Goal: Information Seeking & Learning: Compare options

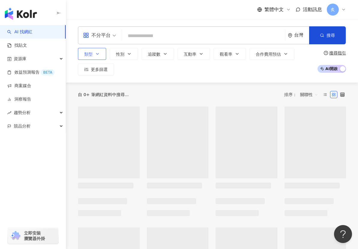
click at [94, 52] on button "類型" at bounding box center [92, 54] width 28 height 12
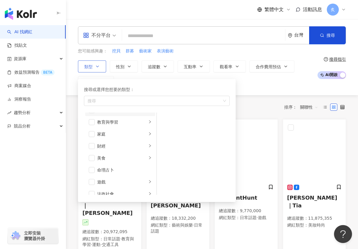
scroll to position [51, 0]
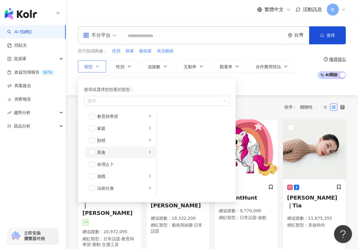
click at [96, 151] on li "美食" at bounding box center [120, 153] width 70 height 12
click at [92, 151] on span "button" at bounding box center [92, 153] width 6 height 6
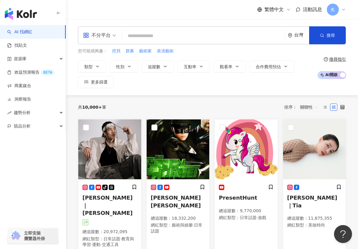
click at [71, 79] on div "不分平台 台灣 搜尋 您可能感興趣： 挖貝 群募 藝術家 表演藝術 類型 搜尋或選擇您想要的類型： 美食 藝術與娛樂 美妝時尚 氣候和環境 日常話題 教育與學…" at bounding box center [212, 57] width 292 height 62
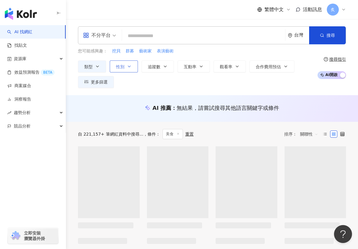
click at [117, 68] on span "性別" at bounding box center [120, 66] width 8 height 5
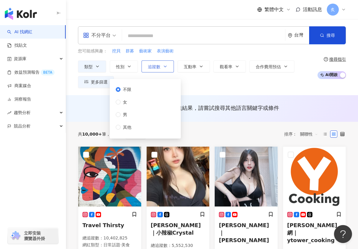
click at [150, 66] on span "追蹤數" at bounding box center [154, 66] width 13 height 5
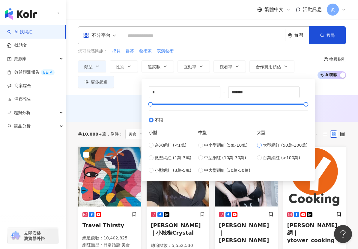
type input "******"
type input "*******"
type input "*********"
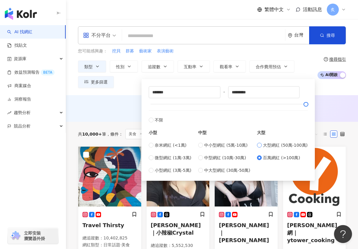
click at [261, 143] on label "大型網紅 (50萬-100萬)" at bounding box center [282, 145] width 51 height 7
type input "******"
click at [202, 173] on label "中大型網紅 (30萬-50萬)" at bounding box center [224, 170] width 52 height 7
type input "******"
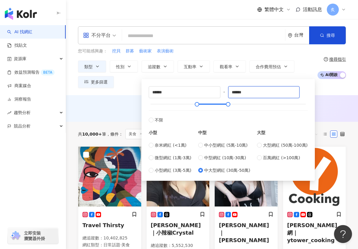
drag, startPoint x: 254, startPoint y: 92, endPoint x: 230, endPoint y: 95, distance: 23.8
click at [230, 95] on div "****** - ****** 不限 小型 奈米網紅 (<1萬) 微型網紅 (1萬-3萬) 小型網紅 (3萬-5萬) 中型 中小型網紅 (5萬-10萬) 中型…" at bounding box center [228, 130] width 159 height 88
type input "*******"
drag, startPoint x: 231, startPoint y: 103, endPoint x: 389, endPoint y: 99, distance: 157.4
click at [358, 99] on html "AI 找網紅 找貼文 資源庫 效益預測報告 BETA 商案媒合 洞察報告 趨勢分析 競品分析 立即安裝 瀏覽器外掛 繁體中文 活動訊息 炙 不分平台 台灣 搜…" at bounding box center [179, 124] width 358 height 249
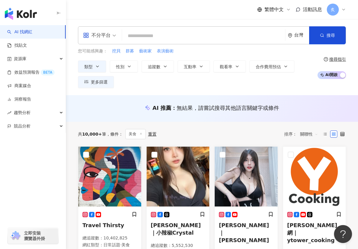
click at [132, 91] on div "不分平台 台灣 搜尋 您可能感興趣： 挖貝 群募 藝術家 表演藝術 類型 性別 追蹤數 互動率 觀看率 合作費用預估 更多篩選 不限 女 男 其他 *****…" at bounding box center [212, 57] width 292 height 76
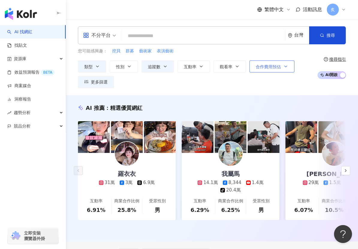
click at [267, 64] on span "合作費用預估" at bounding box center [268, 66] width 25 height 5
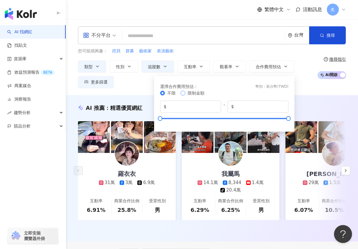
click at [192, 94] on span "限制金額" at bounding box center [196, 93] width 17 height 5
drag, startPoint x: 285, startPoint y: 120, endPoint x: 186, endPoint y: 122, distance: 99.8
click at [186, 122] on div "不限 限制金額 $ * - $ ******" at bounding box center [224, 107] width 128 height 35
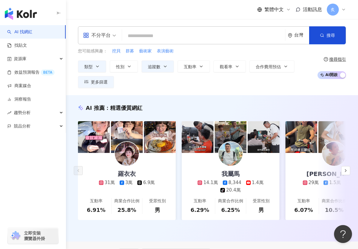
click at [237, 50] on div "您可能感興趣： 挖貝 群募 藝術家 表演藝術" at bounding box center [196, 51] width 236 height 7
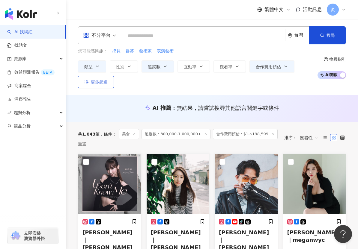
click at [111, 78] on button "更多篩選" at bounding box center [96, 82] width 36 height 12
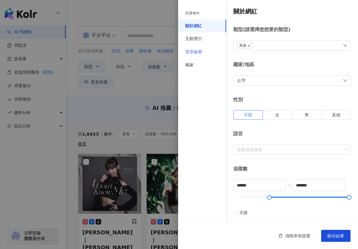
click at [207, 52] on div "受眾輪廓" at bounding box center [202, 52] width 48 height 13
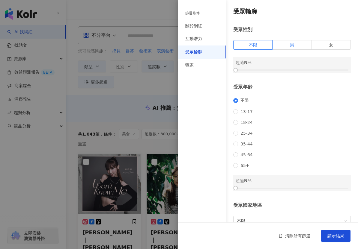
click at [288, 44] on label "男" at bounding box center [291, 45] width 39 height 10
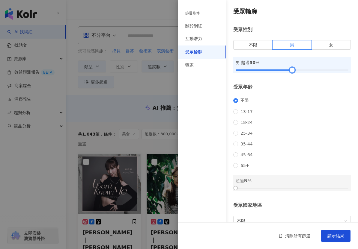
drag, startPoint x: 235, startPoint y: 70, endPoint x: 291, endPoint y: 76, distance: 56.7
click at [291, 76] on div "受眾輪廓 受眾性別 不限 男 女 男 超過 50 % 受眾年齡 不限 13-17 18-24 25-34 35-44 45-64 65+ 超過 N % 受眾國…" at bounding box center [268, 128] width 180 height 257
click at [328, 240] on button "顯示結果" at bounding box center [335, 236] width 29 height 12
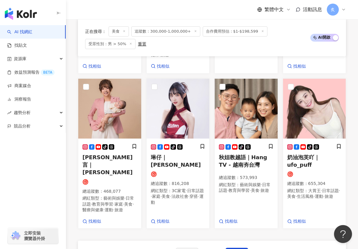
scroll to position [388, 0]
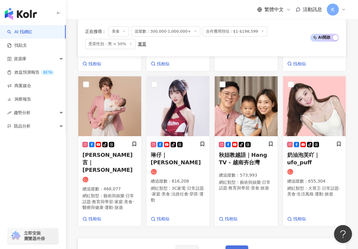
click at [235, 246] on button "下一頁" at bounding box center [236, 252] width 23 height 12
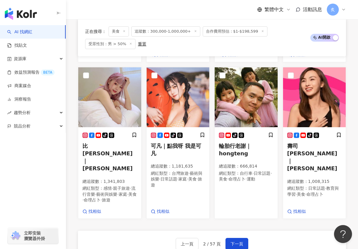
scroll to position [414, 0]
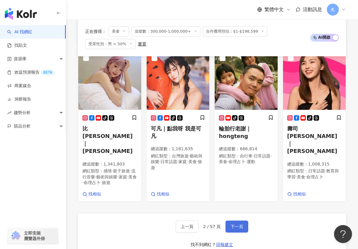
click at [235, 221] on button "下一頁" at bounding box center [236, 227] width 23 height 12
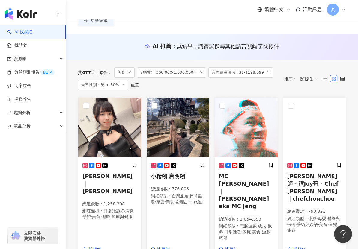
scroll to position [60, 0]
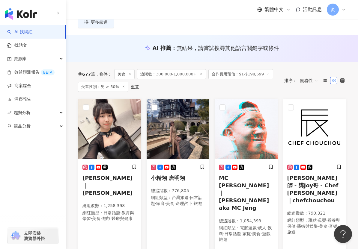
click at [229, 76] on span "合作費用預估：$1-$198,599" at bounding box center [240, 74] width 65 height 10
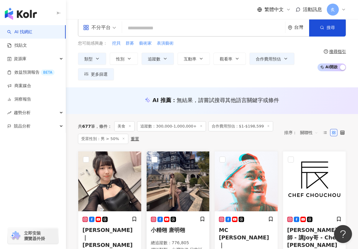
scroll to position [0, 0]
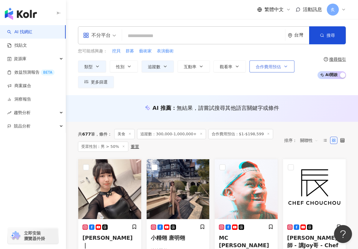
click at [262, 72] on button "合作費用預估" at bounding box center [271, 67] width 45 height 12
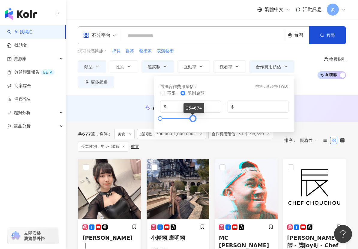
type input "******"
drag, startPoint x: 187, startPoint y: 119, endPoint x: 193, endPoint y: 119, distance: 6.6
click at [193, 119] on div at bounding box center [191, 118] width 3 height 3
click at [142, 87] on div "類型 性別 追蹤數 互動率 觀看率 合作費用預估 更多篩選 篩選條件 關於網紅 互動潛力 受眾輪廓 獨家 關於網紅 類型 ( 請選擇您想要的類型 ) 美食 國…" at bounding box center [196, 75] width 236 height 28
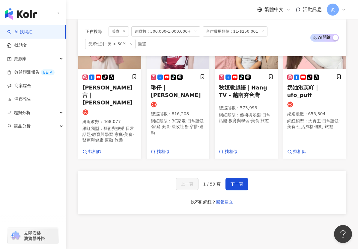
scroll to position [471, 0]
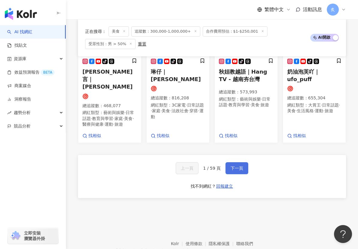
click at [237, 162] on button "下一頁" at bounding box center [236, 168] width 23 height 12
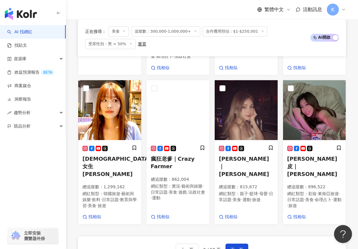
scroll to position [411, 0]
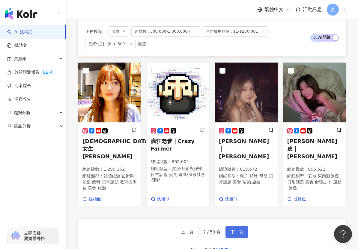
click at [231, 230] on span "下一頁" at bounding box center [236, 232] width 13 height 5
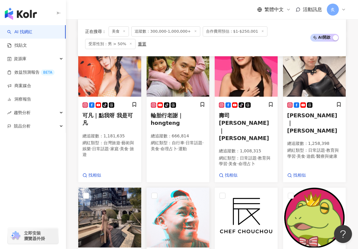
scroll to position [467, 0]
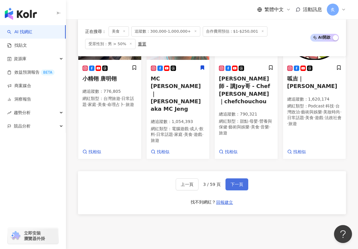
click at [238, 182] on span "下一頁" at bounding box center [236, 184] width 13 height 5
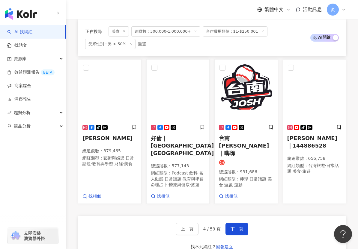
scroll to position [429, 0]
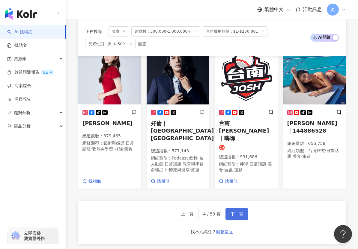
click at [231, 208] on button "下一頁" at bounding box center [236, 214] width 23 height 12
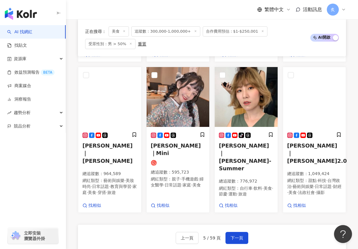
scroll to position [488, 0]
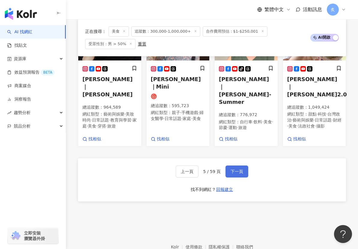
click at [235, 169] on span "下一頁" at bounding box center [236, 171] width 13 height 5
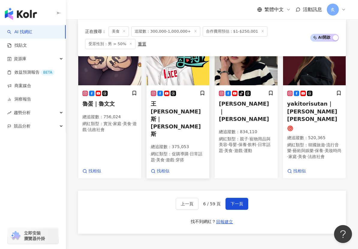
scroll to position [467, 0]
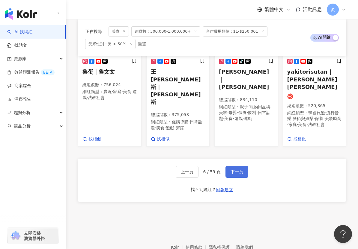
click at [238, 170] on span "下一頁" at bounding box center [236, 172] width 13 height 5
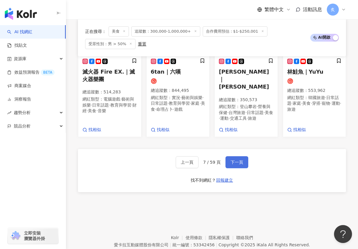
click at [233, 156] on button "下一頁" at bounding box center [236, 162] width 23 height 12
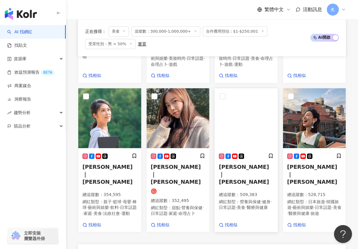
scroll to position [362, 0]
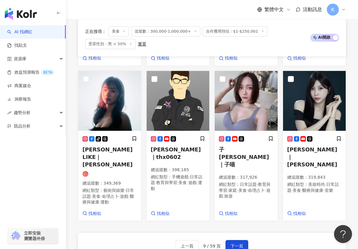
scroll to position [409, 0]
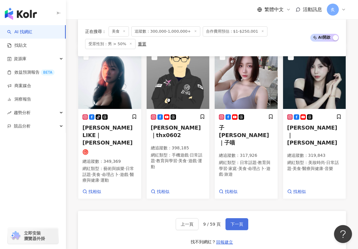
click at [233, 222] on span "下一頁" at bounding box center [236, 224] width 13 height 5
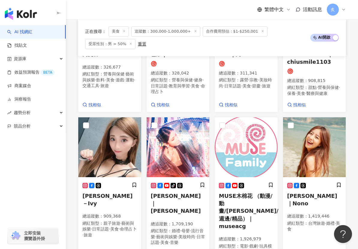
scroll to position [479, 0]
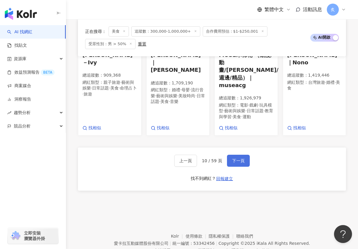
click at [242, 155] on button "下一頁" at bounding box center [238, 161] width 23 height 12
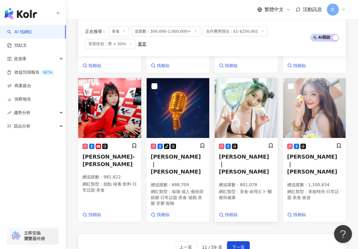
scroll to position [465, 0]
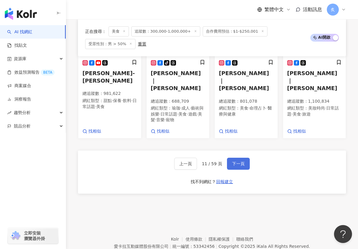
click at [245, 158] on button "下一頁" at bounding box center [238, 164] width 23 height 12
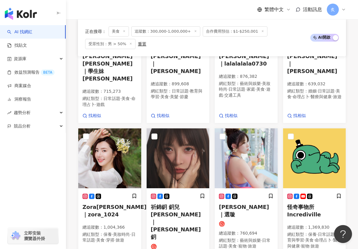
scroll to position [467, 0]
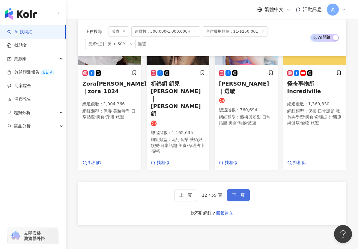
click at [236, 193] on span "下一頁" at bounding box center [238, 195] width 13 height 5
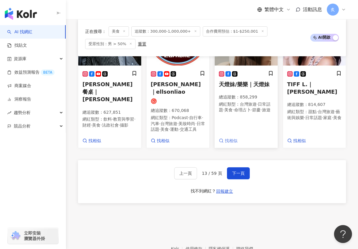
scroll to position [477, 0]
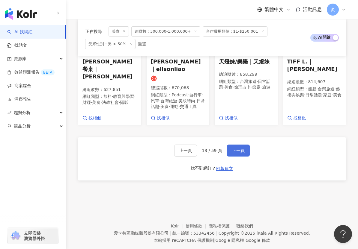
click at [245, 145] on button "下一頁" at bounding box center [238, 151] width 23 height 12
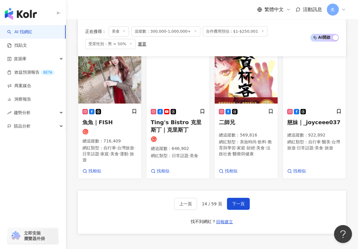
scroll to position [462, 0]
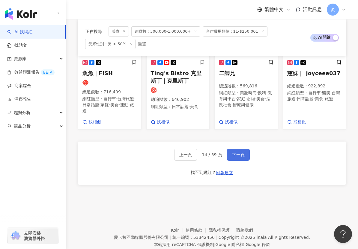
click at [233, 149] on button "下一頁" at bounding box center [238, 155] width 23 height 12
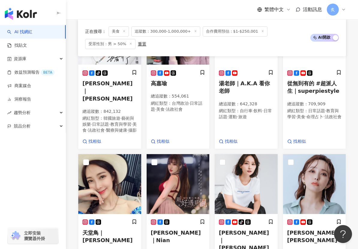
scroll to position [380, 0]
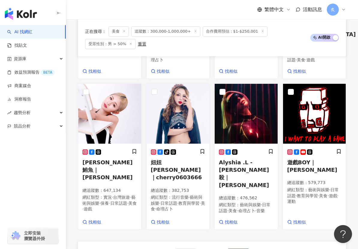
scroll to position [386, 0]
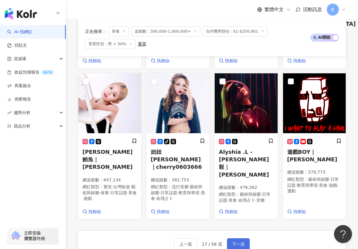
click at [237, 242] on span "下一頁" at bounding box center [238, 244] width 13 height 5
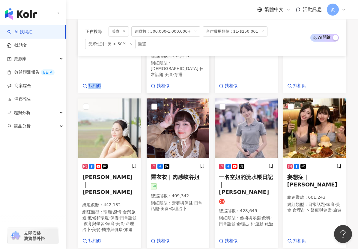
scroll to position [388, 0]
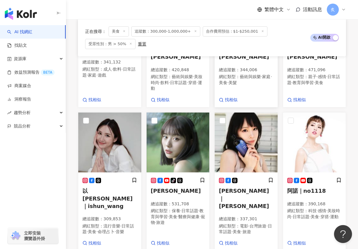
scroll to position [348, 0]
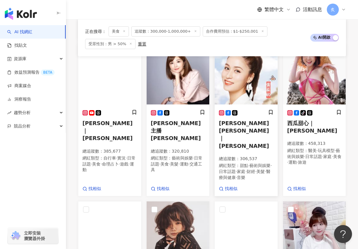
scroll to position [265, 0]
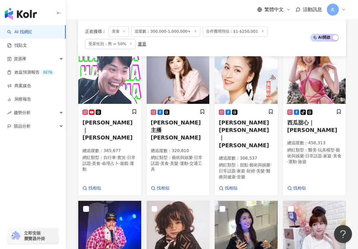
click at [136, 201] on img at bounding box center [109, 231] width 63 height 60
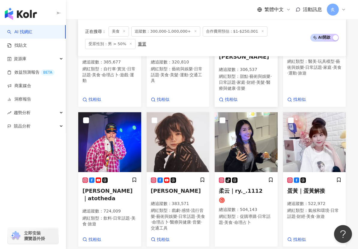
scroll to position [412, 0]
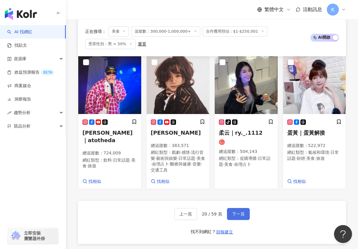
click at [236, 212] on span "下一頁" at bounding box center [238, 214] width 13 height 5
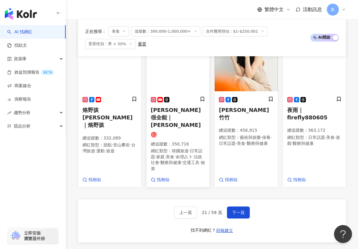
scroll to position [471, 0]
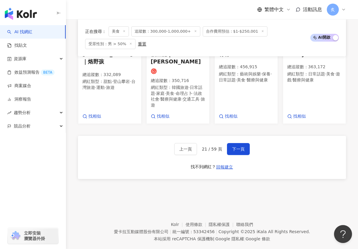
click at [238, 136] on div "上一頁 21 / 59 頁 下一頁 找不到網紅？ 回報建立" at bounding box center [212, 157] width 268 height 43
click at [237, 147] on span "下一頁" at bounding box center [238, 149] width 13 height 5
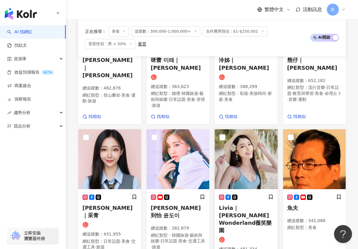
scroll to position [393, 0]
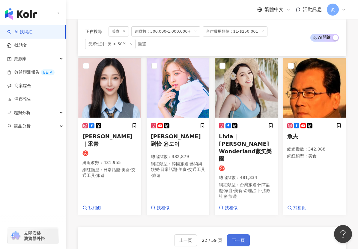
click at [232, 238] on span "下一頁" at bounding box center [238, 240] width 13 height 5
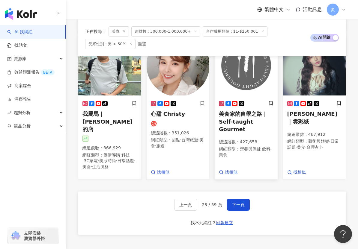
scroll to position [465, 0]
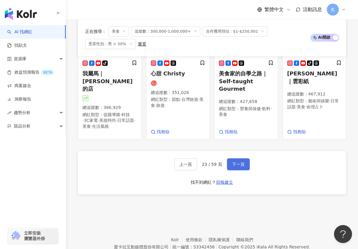
click at [240, 162] on span "下一頁" at bounding box center [238, 164] width 13 height 5
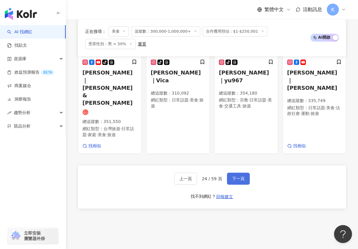
scroll to position [479, 0]
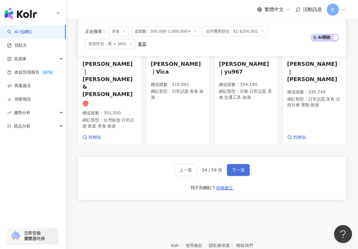
click at [238, 164] on button "下一頁" at bounding box center [238, 170] width 23 height 12
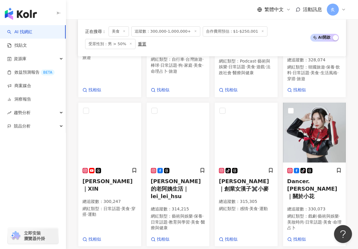
scroll to position [428, 0]
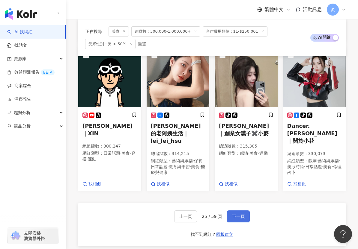
click at [237, 214] on span "下一頁" at bounding box center [238, 216] width 13 height 5
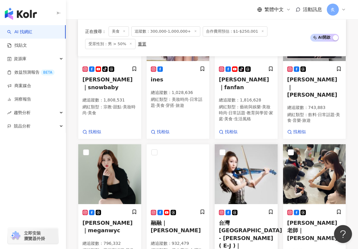
scroll to position [423, 0]
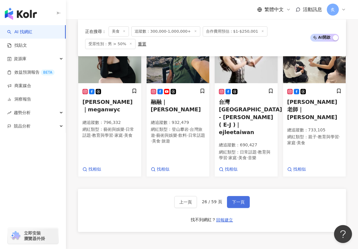
click at [236, 196] on button "下一頁" at bounding box center [238, 202] width 23 height 12
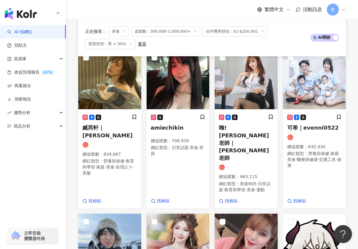
scroll to position [367, 0]
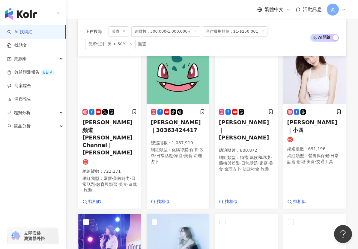
scroll to position [411, 0]
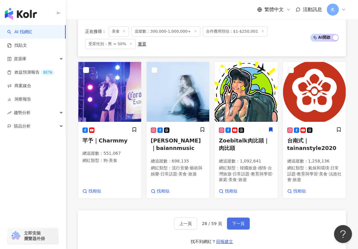
click at [238, 218] on button "下一頁" at bounding box center [238, 224] width 23 height 12
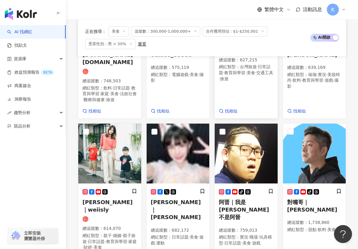
scroll to position [471, 0]
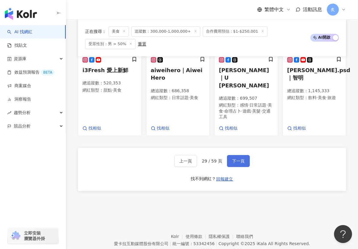
click at [232, 159] on span "下一頁" at bounding box center [238, 161] width 13 height 5
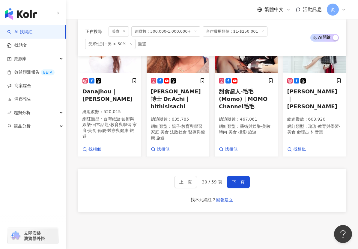
scroll to position [465, 0]
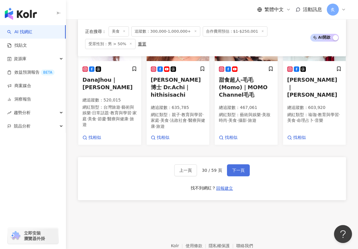
click at [239, 168] on span "下一頁" at bounding box center [238, 170] width 13 height 5
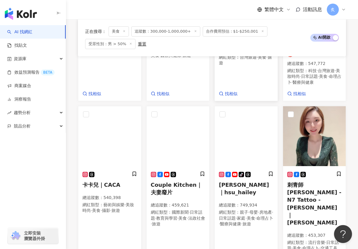
scroll to position [459, 0]
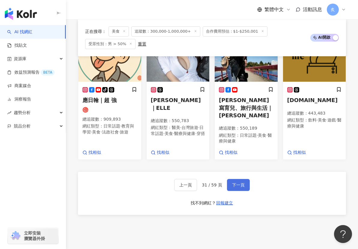
click at [239, 183] on span "下一頁" at bounding box center [238, 185] width 13 height 5
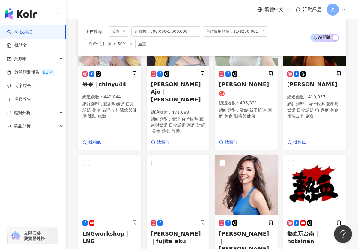
scroll to position [454, 0]
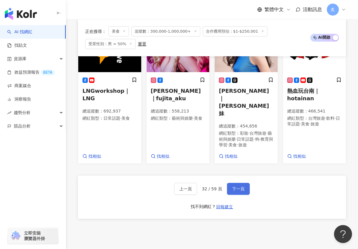
click at [235, 183] on button "下一頁" at bounding box center [238, 189] width 23 height 12
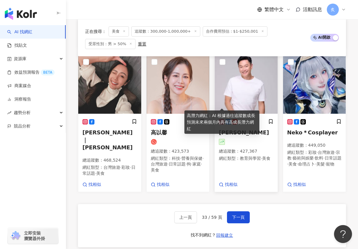
scroll to position [453, 0]
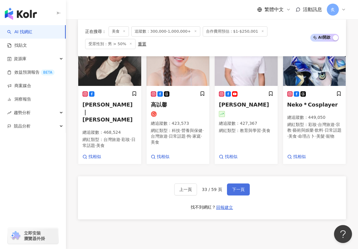
click at [237, 184] on button "下一頁" at bounding box center [238, 190] width 23 height 12
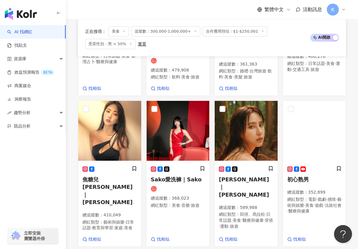
scroll to position [457, 0]
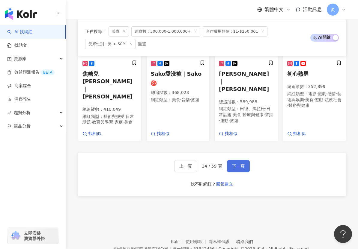
click at [235, 164] on span "下一頁" at bounding box center [238, 166] width 13 height 5
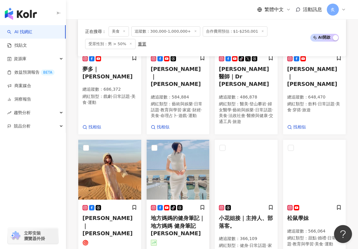
scroll to position [473, 0]
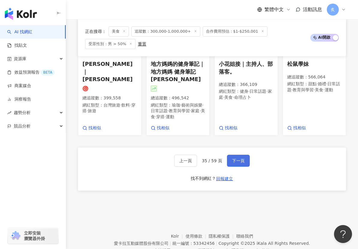
click at [233, 159] on span "下一頁" at bounding box center [238, 161] width 13 height 5
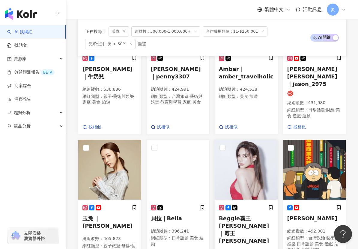
scroll to position [465, 0]
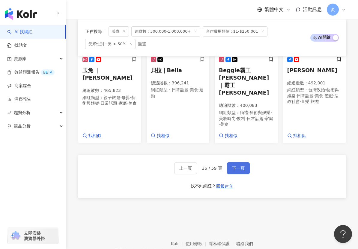
click at [238, 162] on button "下一頁" at bounding box center [238, 168] width 23 height 12
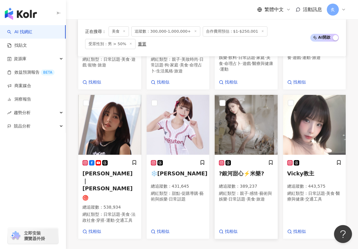
scroll to position [459, 0]
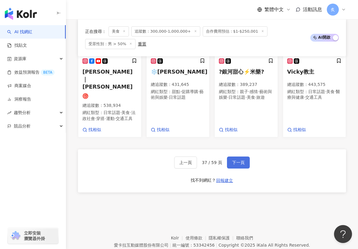
click at [239, 160] on span "下一頁" at bounding box center [238, 162] width 13 height 5
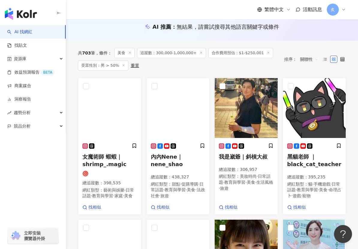
scroll to position [80, 0]
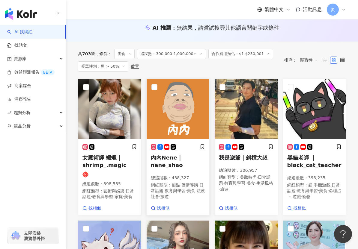
click at [170, 161] on h5 "內內Nene｜nene_shao" at bounding box center [178, 161] width 55 height 15
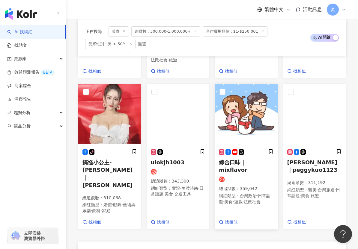
scroll to position [467, 0]
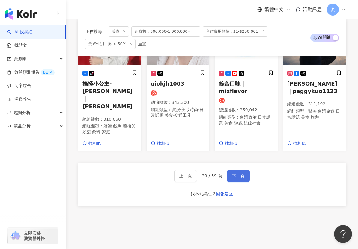
click at [240, 174] on span "下一頁" at bounding box center [238, 176] width 13 height 5
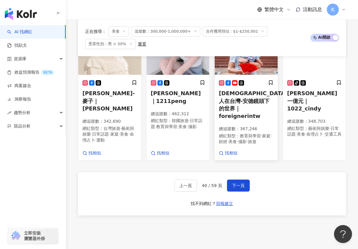
scroll to position [462, 0]
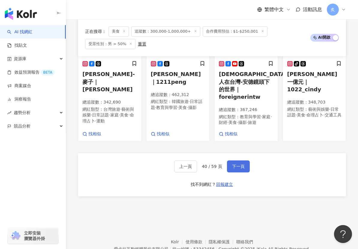
click at [233, 164] on span "下一頁" at bounding box center [238, 166] width 13 height 5
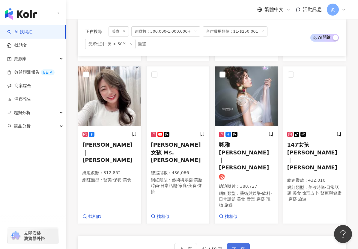
scroll to position [419, 0]
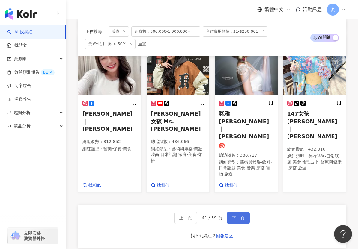
click at [237, 212] on button "下一頁" at bounding box center [238, 218] width 23 height 12
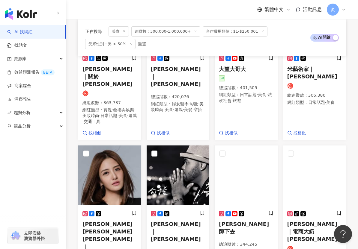
scroll to position [352, 0]
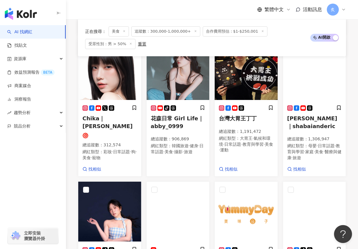
scroll to position [367, 0]
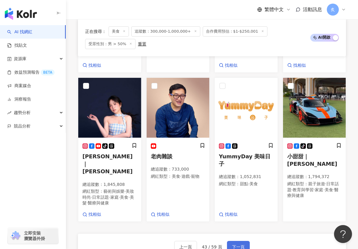
click at [236, 241] on button "下一頁" at bounding box center [238, 247] width 23 height 12
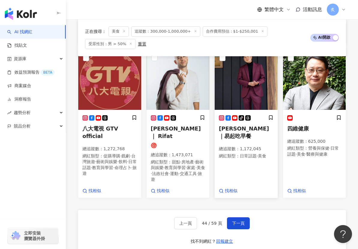
scroll to position [452, 0]
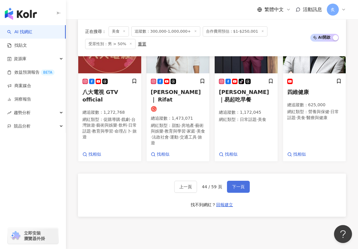
click at [241, 181] on button "下一頁" at bounding box center [238, 187] width 23 height 12
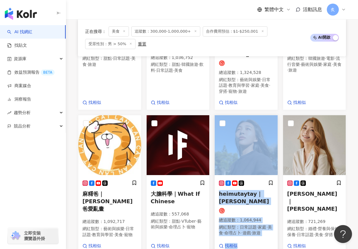
scroll to position [421, 0]
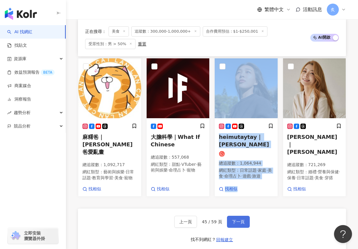
click at [241, 216] on button "下一頁" at bounding box center [238, 222] width 23 height 12
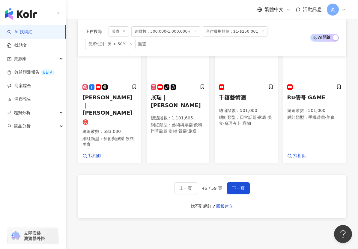
scroll to position [474, 0]
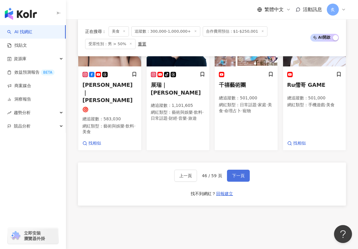
click at [242, 170] on button "下一頁" at bounding box center [238, 176] width 23 height 12
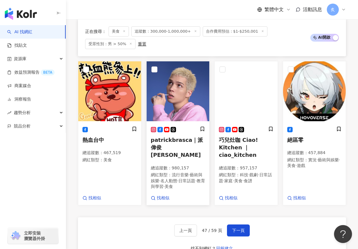
scroll to position [399, 0]
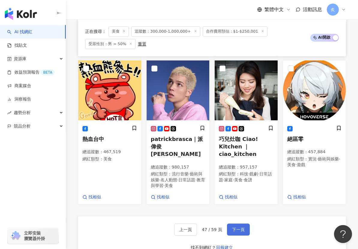
click at [234, 224] on button "下一頁" at bounding box center [238, 230] width 23 height 12
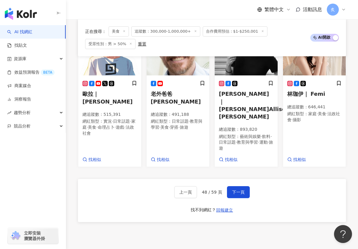
scroll to position [468, 0]
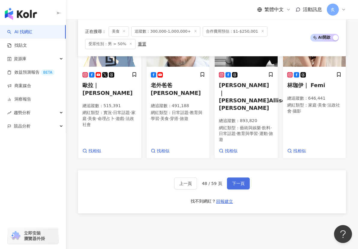
click at [241, 178] on button "下一頁" at bounding box center [238, 184] width 23 height 12
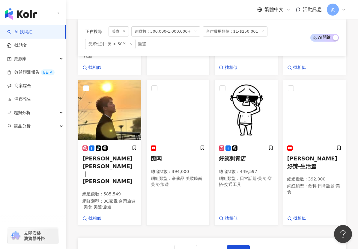
scroll to position [467, 0]
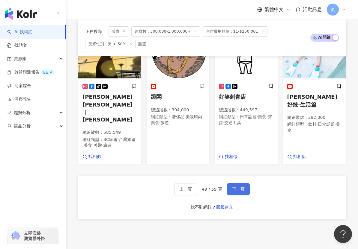
click at [237, 183] on button "下一頁" at bounding box center [238, 189] width 23 height 12
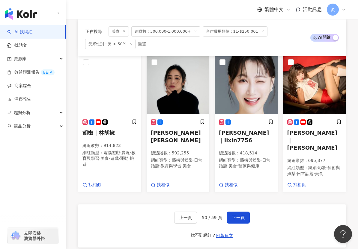
scroll to position [447, 0]
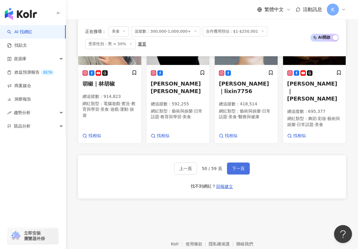
click at [235, 163] on button "下一頁" at bounding box center [238, 169] width 23 height 12
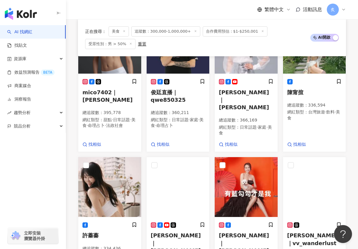
scroll to position [462, 0]
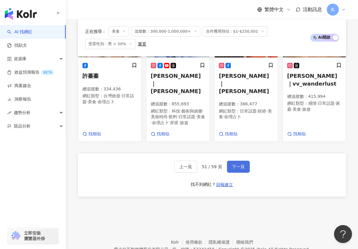
click at [235, 165] on span "下一頁" at bounding box center [238, 167] width 13 height 5
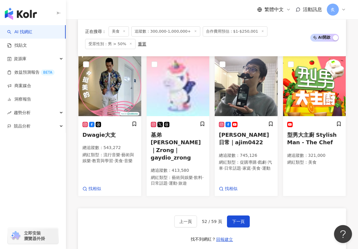
scroll to position [392, 0]
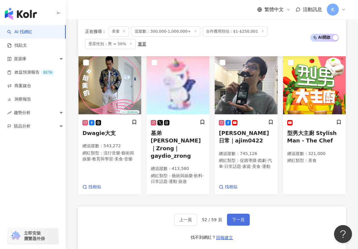
click at [242, 214] on button "下一頁" at bounding box center [238, 220] width 23 height 12
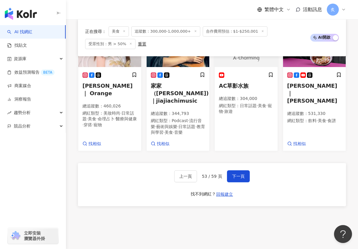
scroll to position [467, 0]
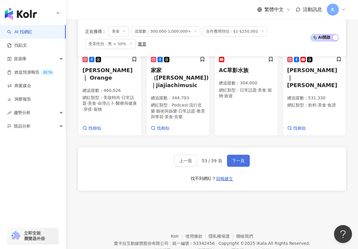
click at [241, 155] on button "下一頁" at bounding box center [238, 161] width 23 height 12
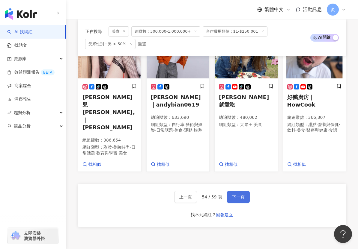
scroll to position [461, 0]
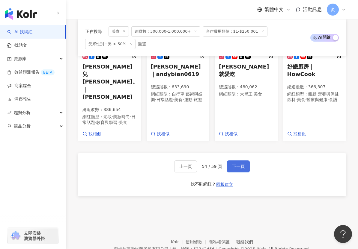
click at [237, 164] on span "下一頁" at bounding box center [238, 166] width 13 height 5
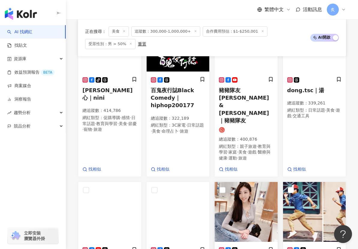
scroll to position [404, 0]
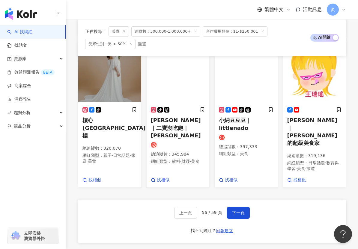
scroll to position [467, 0]
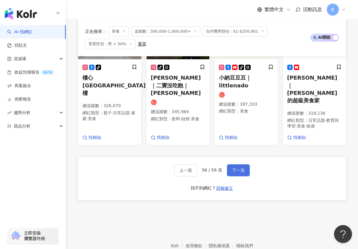
click at [246, 165] on button "下一頁" at bounding box center [238, 171] width 23 height 12
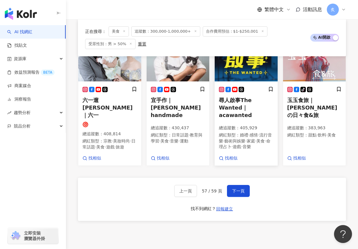
scroll to position [461, 0]
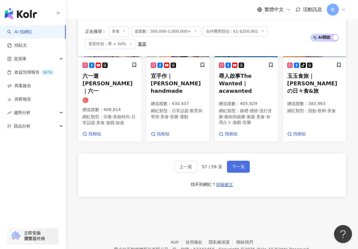
click at [240, 161] on button "下一頁" at bounding box center [238, 167] width 23 height 12
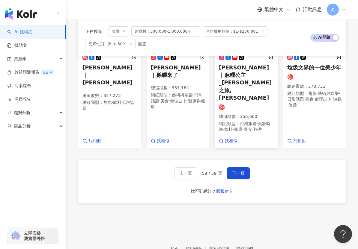
scroll to position [480, 0]
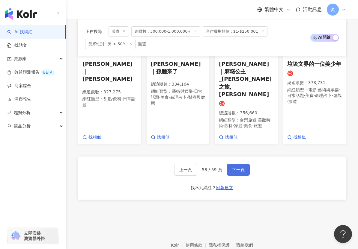
click at [238, 168] on span "下一頁" at bounding box center [238, 170] width 13 height 5
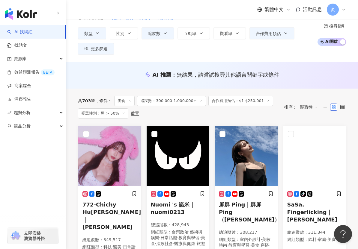
scroll to position [41, 0]
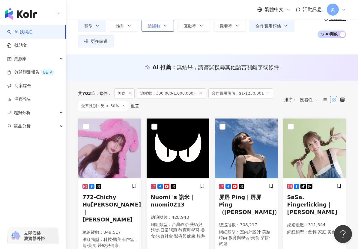
click at [166, 24] on icon "button" at bounding box center [165, 25] width 5 height 5
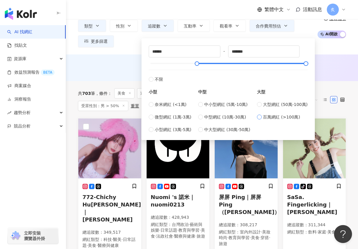
click at [264, 117] on label "百萬網紅 (>100萬)" at bounding box center [282, 117] width 51 height 7
type input "*******"
type input "*********"
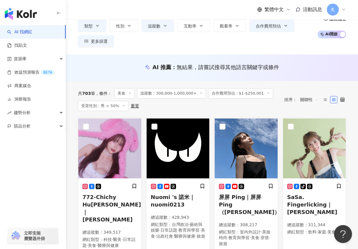
click at [132, 50] on div "不分平台 台灣 搜尋 您可能感興趣： 挖貝 群募 藝術家 表演藝術 類型 性別 追蹤數 互動率 觀看率 合作費用預估 更多篩選 篩選條件 關於網紅 互動潛力 …" at bounding box center [212, 16] width 292 height 76
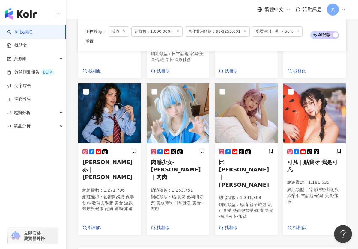
scroll to position [393, 0]
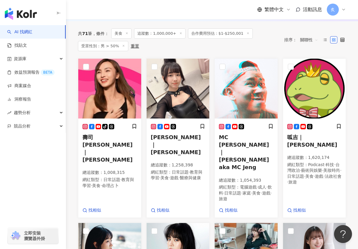
scroll to position [100, 0]
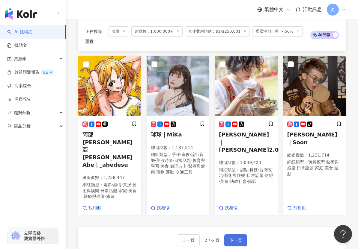
click at [232, 235] on button "下一頁" at bounding box center [235, 241] width 23 height 12
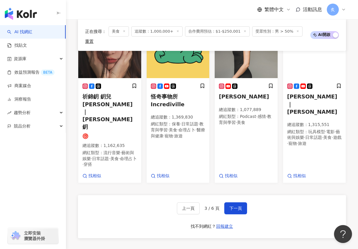
scroll to position [469, 0]
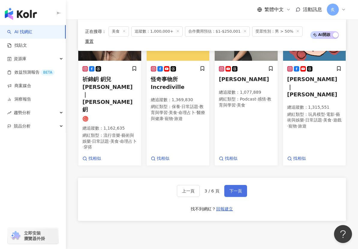
click at [234, 189] on span "下一頁" at bounding box center [235, 191] width 13 height 5
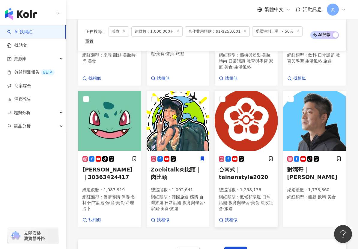
scroll to position [419, 0]
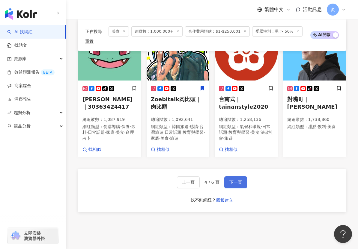
click at [230, 180] on span "下一頁" at bounding box center [235, 182] width 13 height 5
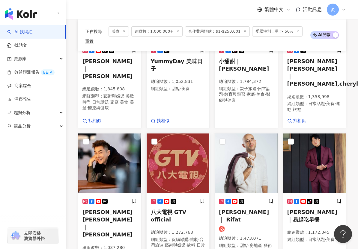
scroll to position [454, 0]
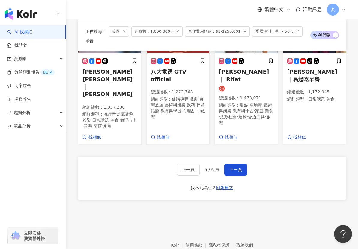
click at [231, 157] on div "上一頁 5 / 6 頁 下一頁 找不到網紅？ 回報建立" at bounding box center [212, 178] width 268 height 43
click at [231, 168] on span "下一頁" at bounding box center [235, 170] width 13 height 5
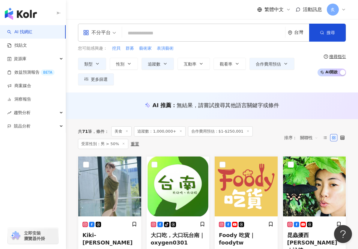
scroll to position [0, 0]
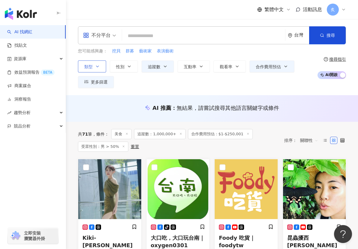
click at [93, 61] on button "類型" at bounding box center [92, 67] width 28 height 12
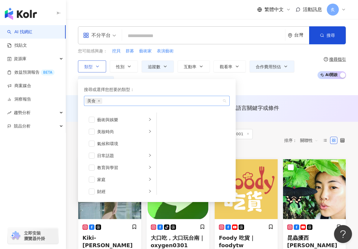
click at [99, 103] on span "美食" at bounding box center [93, 101] width 17 height 6
click at [99, 100] on icon "close" at bounding box center [99, 101] width 2 height 2
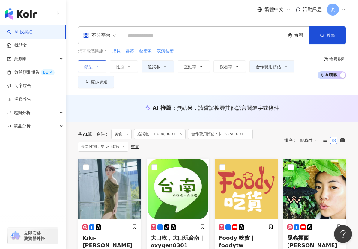
click at [265, 87] on div "類型 搜尋或選擇您想要的類型： 搜尋 藝術與娛樂 美妝時尚 氣候和環境 日常話題 教育與學習 家庭 財經 美食 命理占卜 遊戲 法政社會 生活風格 影視娛樂 …" at bounding box center [196, 75] width 236 height 28
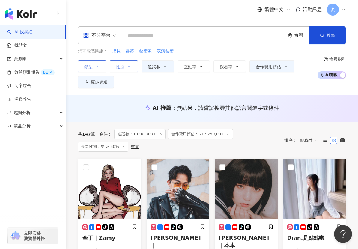
click at [131, 67] on icon "button" at bounding box center [129, 66] width 5 height 5
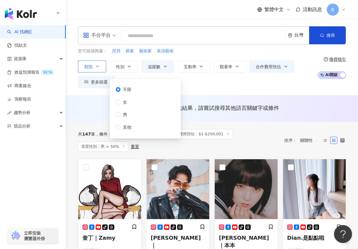
click at [208, 84] on div "類型 性別 追蹤數 互動率 觀看率 合作費用預估 更多篩選 篩選條件 關於網紅 互動潛力 受眾輪廓 獨家 關於網紅 類型 ( 請選擇您想要的類型 ) 尚未選擇…" at bounding box center [196, 75] width 236 height 28
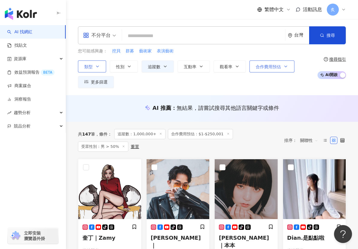
click at [269, 66] on span "合作費用預估" at bounding box center [268, 66] width 25 height 5
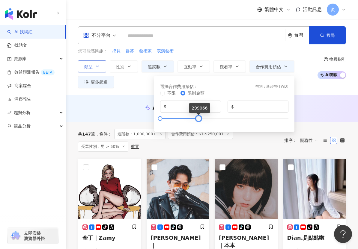
type input "******"
drag, startPoint x: 193, startPoint y: 118, endPoint x: 200, endPoint y: 120, distance: 7.1
click at [200, 120] on div at bounding box center [198, 118] width 3 height 3
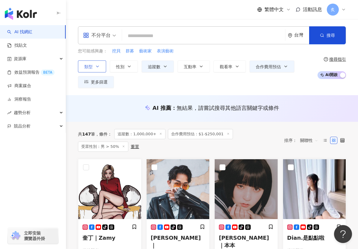
click at [147, 93] on div "不分平台 台灣 搜尋 您可能感興趣： 挖貝 群募 藝術家 表演藝術 類型 性別 追蹤數 互動率 觀看率 合作費用預估 更多篩選 篩選條件 關於網紅 互動潛力 …" at bounding box center [212, 57] width 292 height 76
click at [100, 81] on span "更多篩選" at bounding box center [99, 82] width 17 height 5
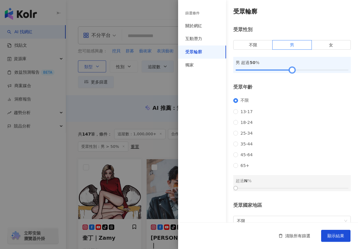
click at [291, 70] on div at bounding box center [291, 70] width 3 height 3
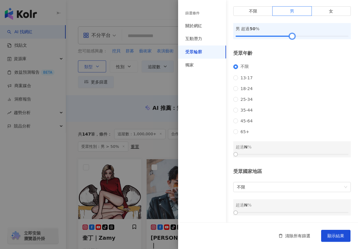
scroll to position [44, 0]
click at [325, 234] on button "顯示結果" at bounding box center [335, 236] width 29 height 12
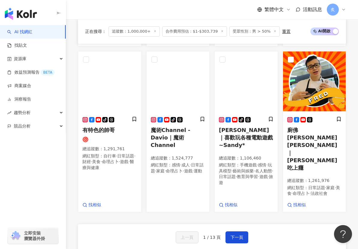
scroll to position [402, 0]
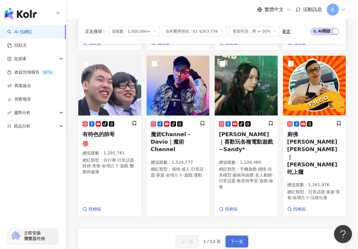
click at [239, 239] on span "下一頁" at bounding box center [236, 241] width 13 height 5
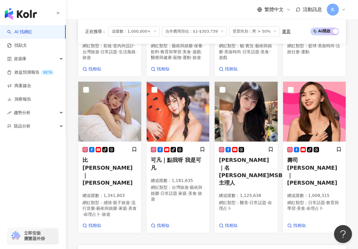
scroll to position [454, 0]
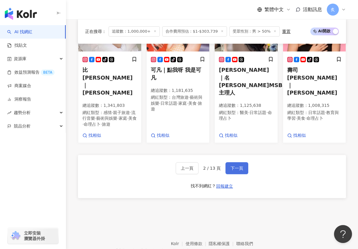
click at [239, 162] on button "下一頁" at bounding box center [236, 168] width 23 height 12
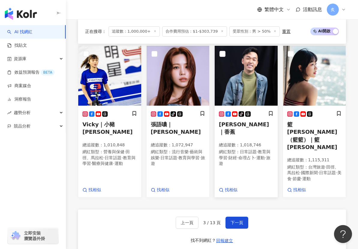
scroll to position [429, 0]
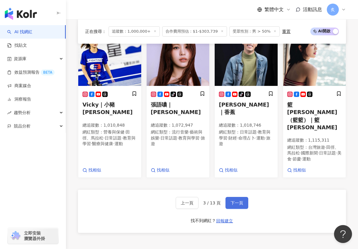
click at [238, 201] on span "下一頁" at bounding box center [236, 203] width 13 height 5
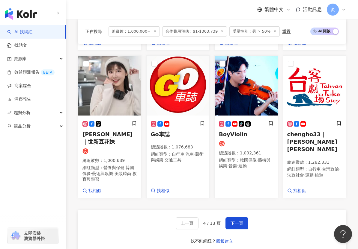
scroll to position [466, 0]
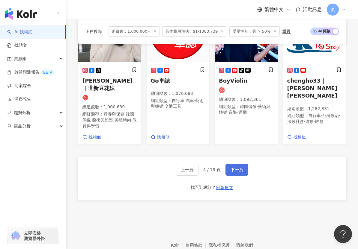
click at [231, 164] on button "下一頁" at bounding box center [236, 170] width 23 height 12
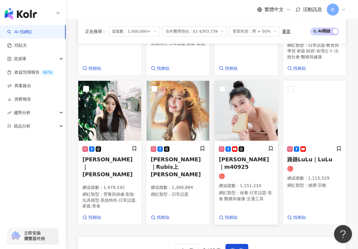
scroll to position [454, 0]
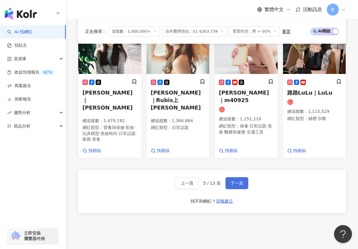
click at [233, 181] on span "下一頁" at bounding box center [236, 183] width 13 height 5
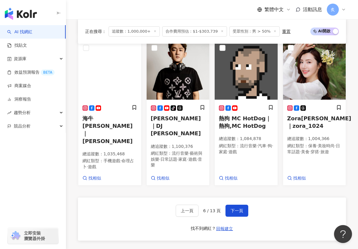
scroll to position [442, 0]
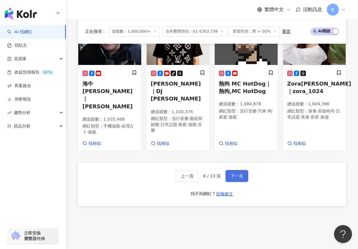
click at [236, 170] on button "下一頁" at bounding box center [236, 176] width 23 height 12
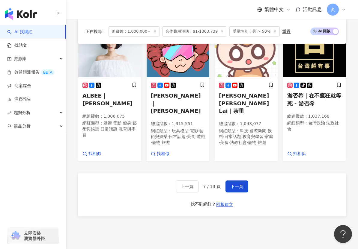
scroll to position [452, 0]
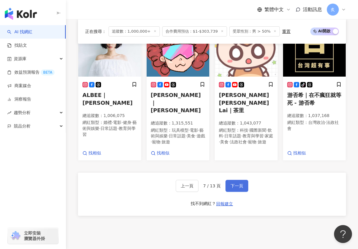
click at [238, 184] on span "下一頁" at bounding box center [236, 186] width 13 height 5
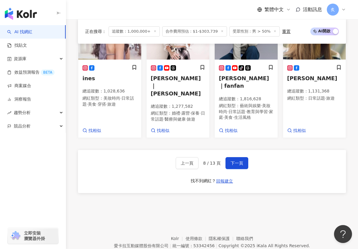
scroll to position [452, 0]
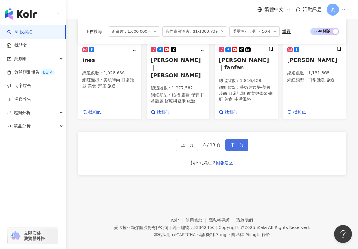
click at [233, 139] on button "下一頁" at bounding box center [236, 145] width 23 height 12
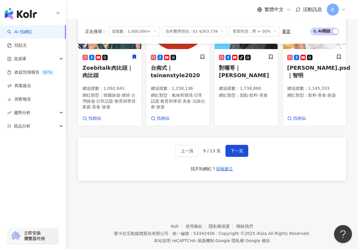
scroll to position [466, 0]
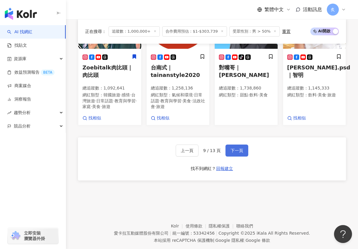
click at [230, 148] on span "下一頁" at bounding box center [236, 150] width 13 height 5
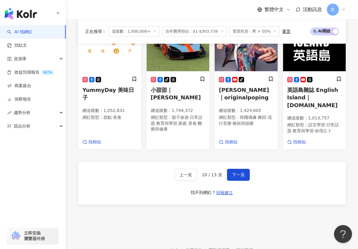
scroll to position [428, 0]
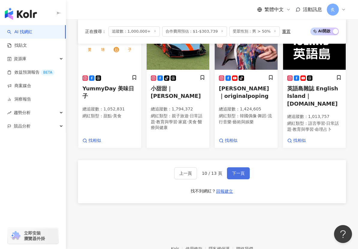
click at [236, 171] on span "下一頁" at bounding box center [238, 173] width 13 height 5
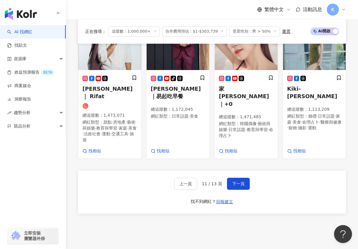
scroll to position [456, 0]
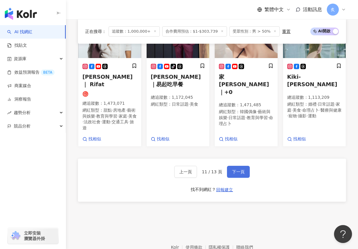
click at [229, 166] on button "下一頁" at bounding box center [238, 172] width 23 height 12
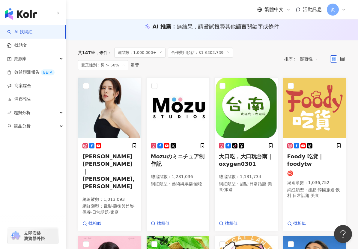
scroll to position [0, 0]
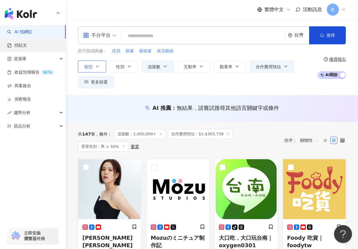
click at [27, 45] on link "找貼文" at bounding box center [17, 46] width 20 height 6
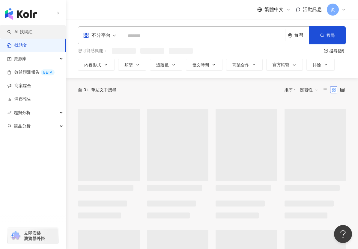
click at [32, 32] on link "AI 找網紅" at bounding box center [19, 32] width 25 height 6
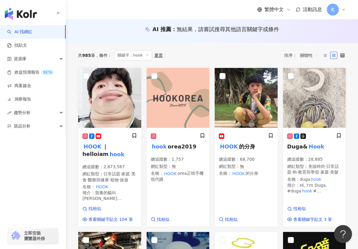
scroll to position [61, 0]
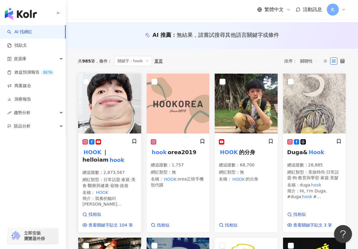
type input "****"
click at [113, 99] on img at bounding box center [109, 104] width 63 height 60
click at [16, 47] on link "找貼文" at bounding box center [17, 46] width 20 height 6
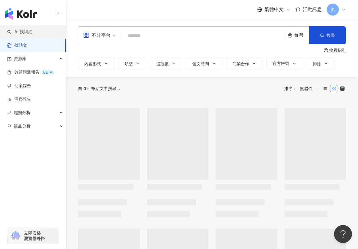
click at [25, 32] on link "AI 找網紅" at bounding box center [19, 32] width 25 height 6
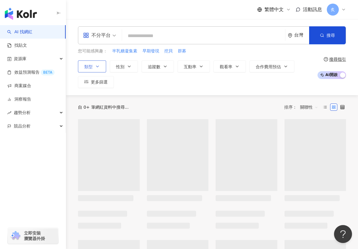
click at [94, 66] on button "類型" at bounding box center [92, 67] width 28 height 12
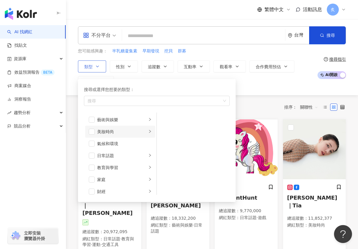
click at [149, 132] on icon "right" at bounding box center [150, 132] width 4 height 4
click at [164, 177] on span "button" at bounding box center [165, 176] width 6 height 6
click at [76, 85] on div "不分平台 台灣 搜尋 您可能感興趣： 半乳糖凝集素 早期發現 挖貝 群募 類型 搜尋或選擇您想要的類型： 穿搭 藝術與娛樂 美妝時尚 氣候和環境 日常話題 教…" at bounding box center [212, 57] width 292 height 62
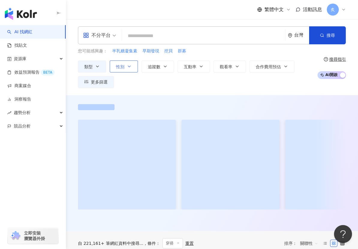
click at [123, 70] on button "性別" at bounding box center [124, 67] width 28 height 12
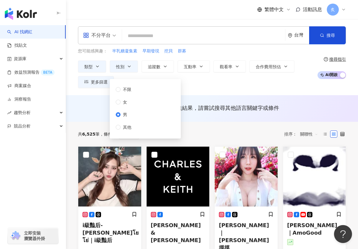
click at [195, 78] on div "類型 性別 追蹤數 互動率 觀看率 合作費用預估 更多篩選 不限 女 男 其他" at bounding box center [196, 75] width 236 height 28
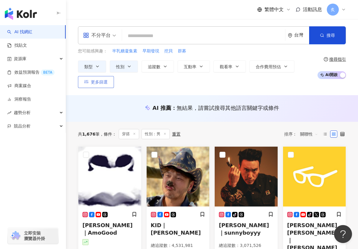
click at [106, 81] on span "更多篩選" at bounding box center [99, 82] width 17 height 5
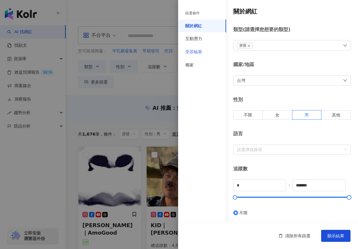
click at [206, 53] on div "受眾輪廓" at bounding box center [202, 52] width 48 height 13
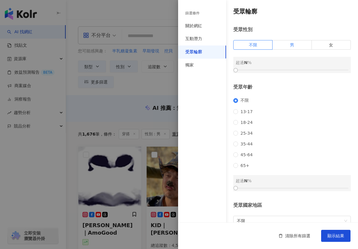
click at [286, 46] on label "男" at bounding box center [291, 45] width 39 height 10
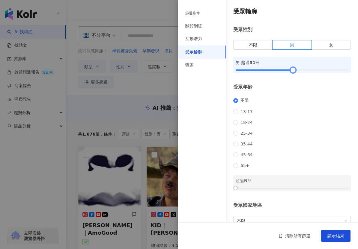
drag, startPoint x: 236, startPoint y: 71, endPoint x: 293, endPoint y: 74, distance: 57.3
click at [293, 74] on div "受眾輪廓 受眾性別 不限 男 女 男 超過 51 % 受眾年齡 不限 13-17 18-24 25-34 35-44 45-64 65+ 超過 N % 受眾國…" at bounding box center [268, 128] width 180 height 257
click at [329, 232] on button "顯示結果" at bounding box center [335, 236] width 29 height 12
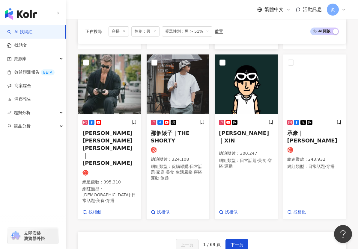
scroll to position [466, 0]
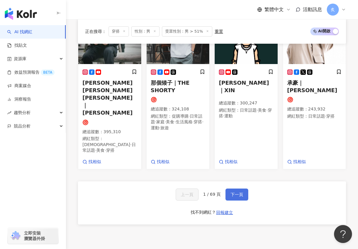
click at [238, 192] on span "下一頁" at bounding box center [236, 194] width 13 height 5
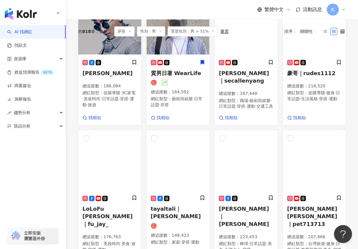
scroll to position [0, 0]
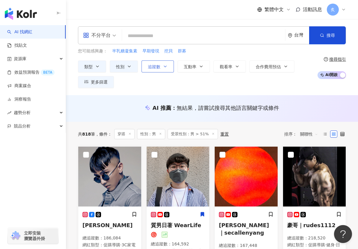
click at [148, 71] on button "追蹤數" at bounding box center [157, 67] width 32 height 12
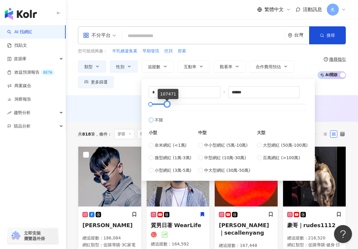
drag, startPoint x: 304, startPoint y: 105, endPoint x: 165, endPoint y: 112, distance: 139.0
click at [165, 112] on div "* - ****** 不限 小型 奈米網紅 (<1萬) 微型網紅 (1萬-3萬) 小型網紅 (3萬-5萬) 中型 中小型網紅 (5萬-10萬) 中型網紅 (1…" at bounding box center [228, 130] width 159 height 88
click at [123, 94] on div "不分平台 台灣 搜尋 您可能感興趣： 半乳糖凝集素 早期發現 挖貝 群募 類型 性別 追蹤數 互動率 觀看率 合作費用預估 更多篩選 篩選條件 關於網紅 互動…" at bounding box center [212, 57] width 292 height 76
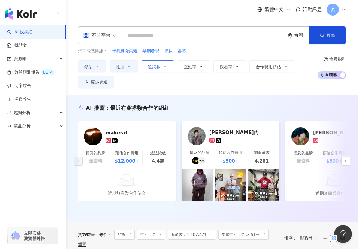
click at [154, 71] on button "追蹤數" at bounding box center [157, 67] width 32 height 12
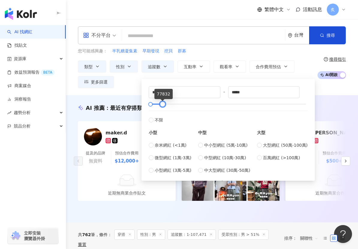
click at [162, 104] on div at bounding box center [228, 105] width 156 height 4
click at [160, 105] on div at bounding box center [160, 104] width 3 height 3
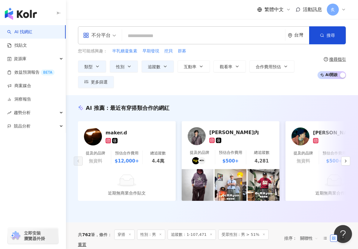
click at [135, 97] on div "AI 推薦 ： 最近有穿搭類合作的網紅 maker.d 提及的品牌 無資料 預估合作費用 $12,000+ 總追蹤數 4.4萬 近期無商業合作貼文 林水內 提…" at bounding box center [212, 158] width 292 height 127
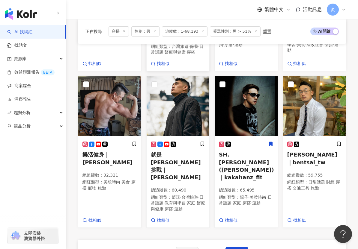
scroll to position [465, 0]
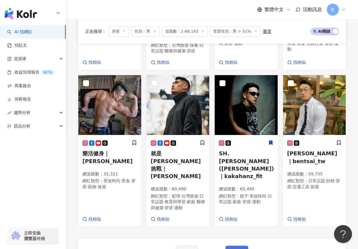
click at [233, 246] on button "下一頁" at bounding box center [236, 252] width 23 height 12
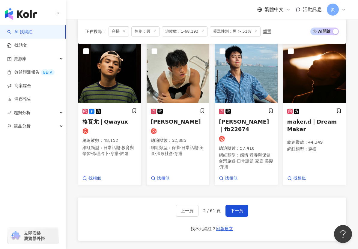
scroll to position [547, 0]
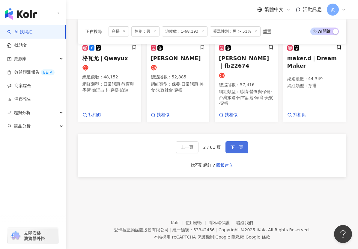
click at [234, 141] on button "下一頁" at bounding box center [236, 147] width 23 height 12
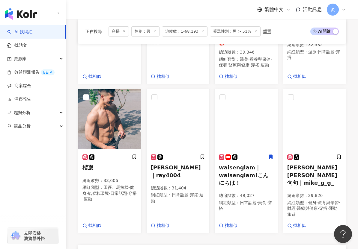
scroll to position [452, 0]
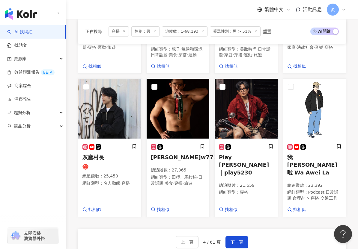
scroll to position [449, 0]
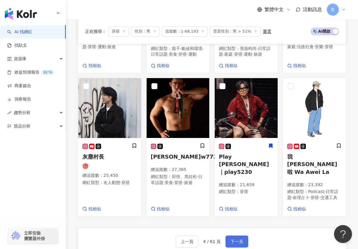
click at [233, 236] on button "下一頁" at bounding box center [236, 242] width 23 height 12
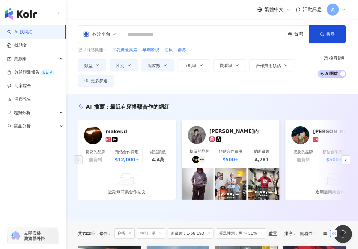
scroll to position [0, 0]
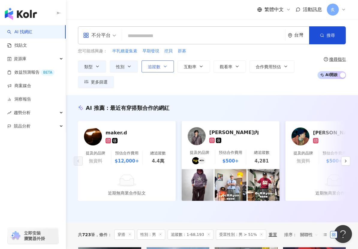
click at [169, 65] on button "追蹤數" at bounding box center [157, 67] width 32 height 12
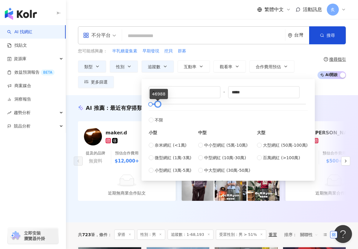
type input "*****"
drag, startPoint x: 160, startPoint y: 103, endPoint x: 156, endPoint y: 103, distance: 3.6
click at [156, 103] on div at bounding box center [157, 104] width 3 height 3
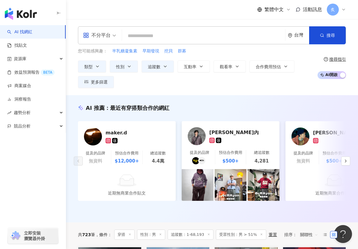
click at [332, 90] on div "不分平台 台灣 搜尋 您可能感興趣： 半乳糖凝集素 早期發現 挖貝 群募 類型 性別 追蹤數 互動率 觀看率 合作費用預估 更多篩選 篩選條件 關於網紅 互動…" at bounding box center [212, 57] width 292 height 76
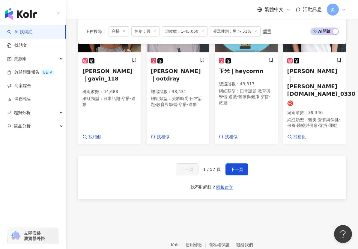
scroll to position [547, 0]
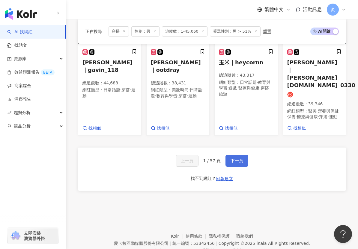
click at [238, 159] on span "下一頁" at bounding box center [236, 161] width 13 height 5
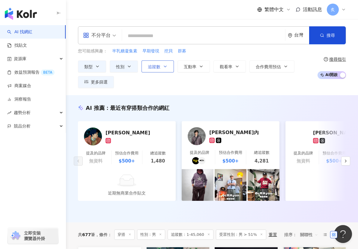
scroll to position [1, 0]
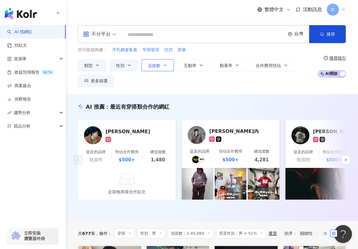
click at [146, 71] on button "追蹤數" at bounding box center [157, 65] width 32 height 12
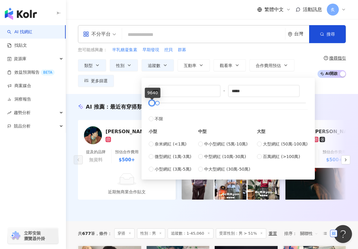
type input "****"
click at [152, 103] on div at bounding box center [150, 103] width 3 height 3
click at [132, 89] on div "不分平台 台灣 搜尋 您可能感興趣： 半乳糖凝集素 早期發現 挖貝 群募 類型 性別 追蹤數 互動率 觀看率 合作費用預估 更多篩選 篩選條件 關於網紅 互動…" at bounding box center [212, 56] width 292 height 76
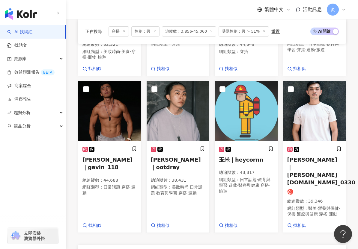
scroll to position [547, 0]
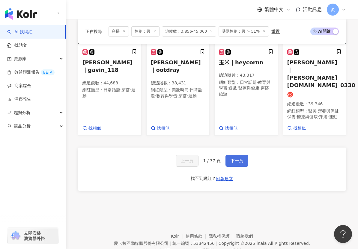
click at [234, 159] on span "下一頁" at bounding box center [236, 161] width 13 height 5
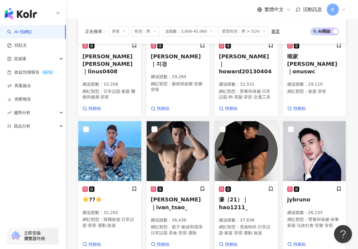
scroll to position [420, 0]
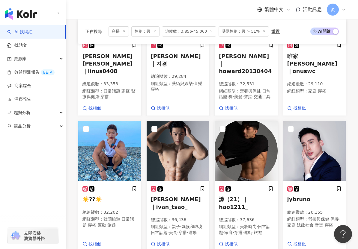
click at [227, 196] on span "濠（21）｜hao1211_" at bounding box center [233, 203] width 29 height 14
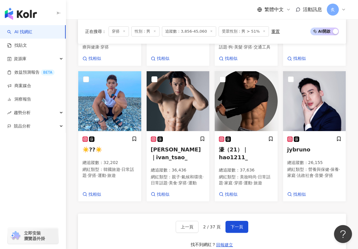
scroll to position [473, 0]
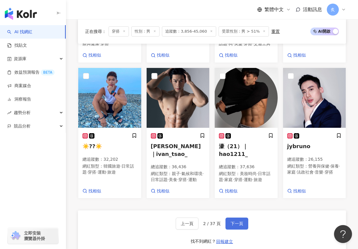
click at [236, 222] on span "下一頁" at bounding box center [236, 224] width 13 height 5
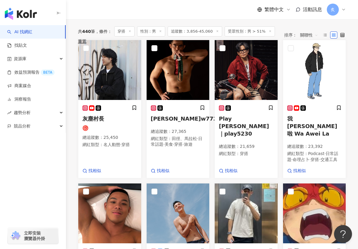
scroll to position [215, 0]
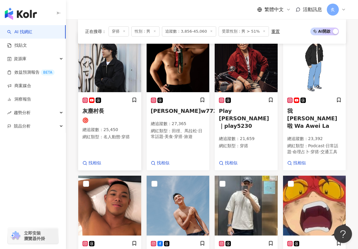
click at [99, 108] on span "灰塵村長" at bounding box center [93, 111] width 22 height 6
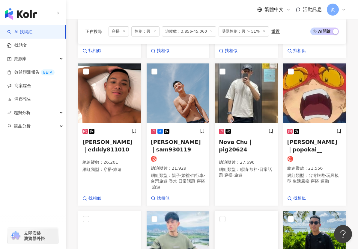
scroll to position [478, 0]
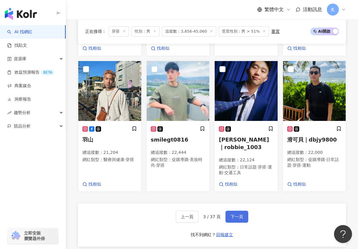
click at [232, 215] on span "下一頁" at bounding box center [236, 217] width 13 height 5
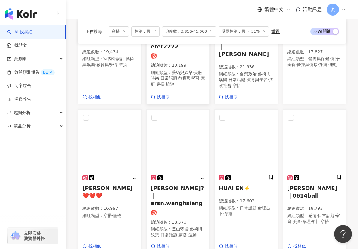
scroll to position [437, 0]
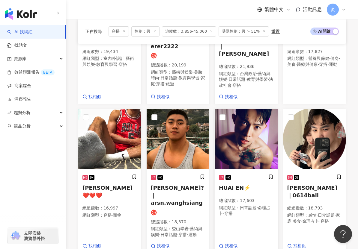
click at [226, 185] on span "HUAI EN⚡️" at bounding box center [234, 188] width 31 height 6
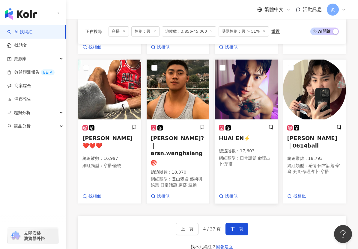
scroll to position [555, 0]
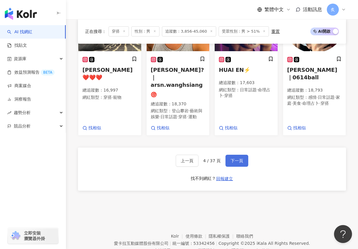
click at [234, 155] on button "下一頁" at bounding box center [236, 161] width 23 height 12
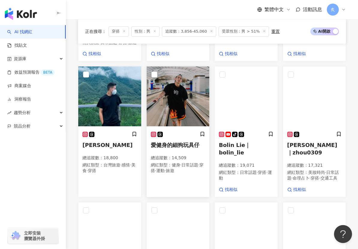
scroll to position [332, 0]
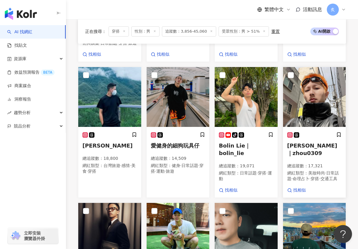
click at [296, 143] on span "Zhou｜zhou0309" at bounding box center [312, 150] width 50 height 14
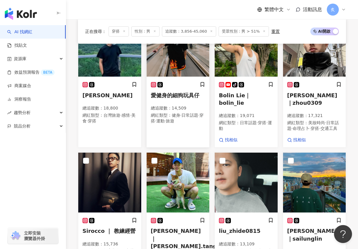
scroll to position [434, 0]
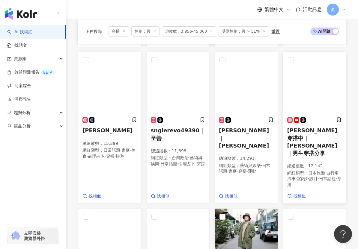
scroll to position [341, 0]
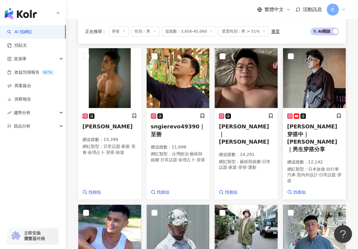
click at [294, 126] on span "Willie Wang 威利穿搭中｜Willie Wang 威利 ｜男生穿搭分享" at bounding box center [312, 137] width 50 height 29
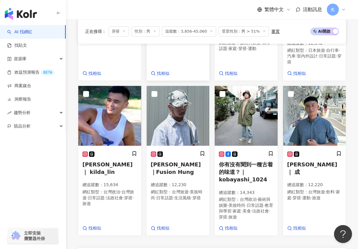
scroll to position [461, 0]
click at [161, 161] on span "洪福伸｜Fusion Hung" at bounding box center [176, 168] width 50 height 14
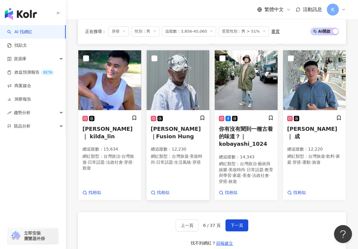
scroll to position [513, 0]
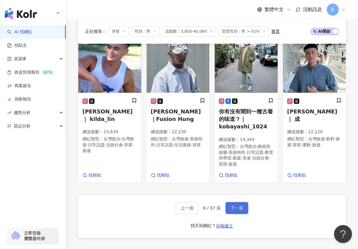
click at [235, 206] on span "下一頁" at bounding box center [236, 208] width 13 height 5
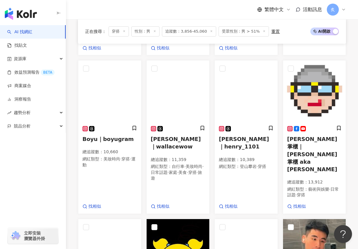
scroll to position [338, 0]
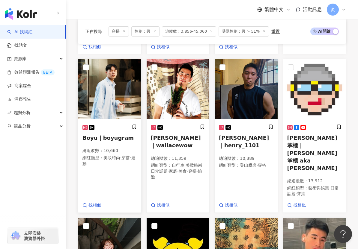
click at [117, 137] on span "Boyu｜boyugram" at bounding box center [107, 138] width 51 height 6
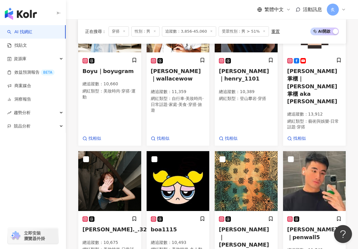
scroll to position [412, 0]
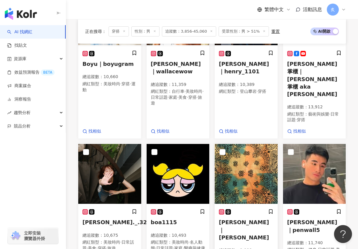
click at [232, 144] on div "YoStitchBoy｜yostitch_boy 總追蹤數 ： 11,310 網紅類型 ： 藝術與娛樂 · 飲料 · 穿搭 · 寵物 · 旅遊 找相似 joe…" at bounding box center [212, 97] width 268 height 523
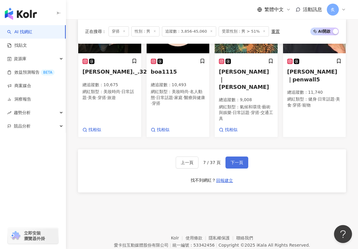
click at [231, 157] on button "下一頁" at bounding box center [236, 163] width 23 height 12
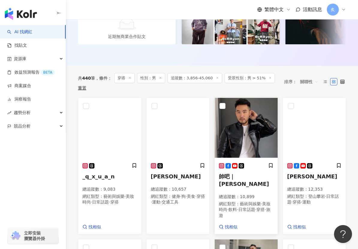
scroll to position [183, 0]
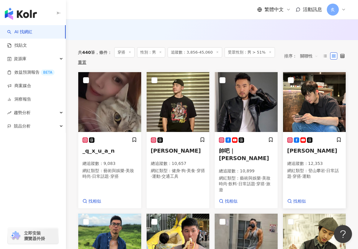
click at [293, 148] on span "朱威" at bounding box center [312, 151] width 50 height 6
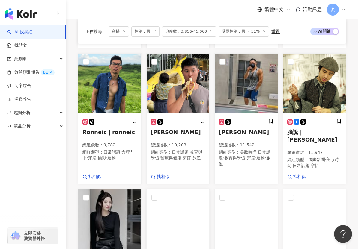
scroll to position [336, 0]
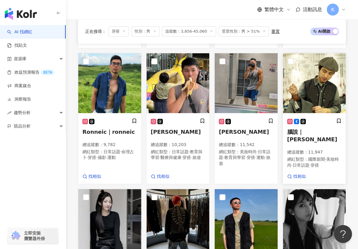
click at [294, 129] on span "腦說｜shinway" at bounding box center [312, 136] width 50 height 14
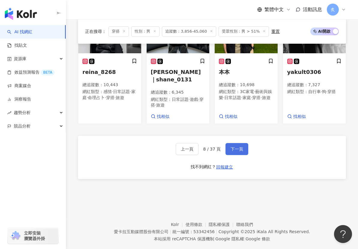
click at [229, 143] on button "下一頁" at bounding box center [236, 149] width 23 height 12
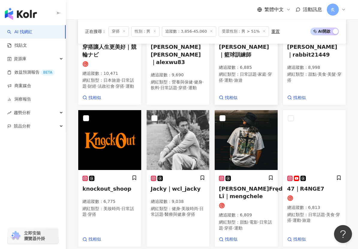
scroll to position [415, 0]
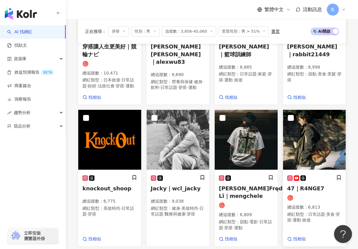
click at [295, 192] on span "47｜R4NGE7" at bounding box center [305, 189] width 37 height 6
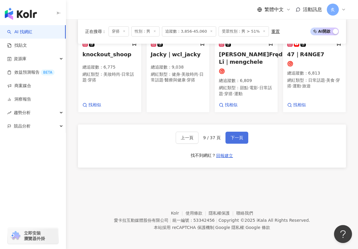
click at [239, 140] on span "下一頁" at bounding box center [236, 137] width 13 height 5
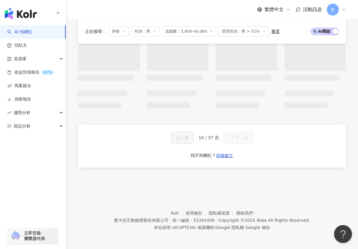
scroll to position [165, 0]
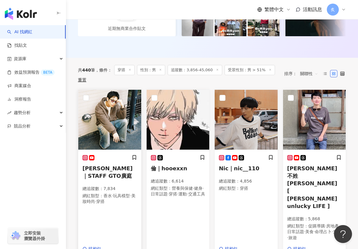
click at [122, 120] on img at bounding box center [109, 120] width 63 height 60
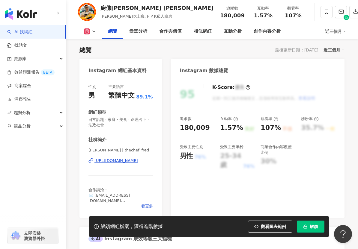
scroll to position [39, 0]
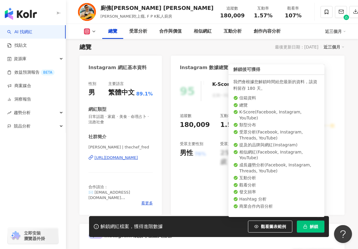
click at [303, 225] on button "解鎖" at bounding box center [311, 227] width 28 height 12
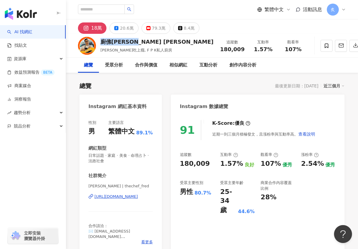
drag, startPoint x: 136, startPoint y: 43, endPoint x: 101, endPoint y: 44, distance: 35.1
click at [101, 44] on div "廚佛瑞德 Fred" at bounding box center [156, 41] width 113 height 7
copy div "廚佛瑞德 Fred"
drag, startPoint x: 101, startPoint y: 44, endPoint x: 97, endPoint y: 44, distance: 3.9
click at [97, 44] on div "廚佛瑞德 Fred Fred吃上癮, F P K私人廚房 追蹤數 180,009 互動率 1.57% 觀看率 107%" at bounding box center [212, 46] width 292 height 24
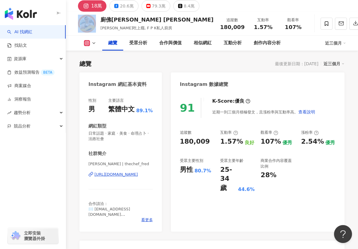
scroll to position [40, 0]
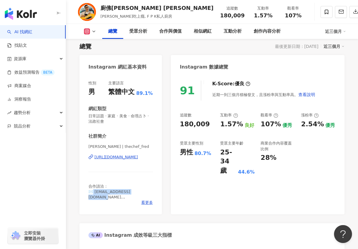
drag, startPoint x: 143, startPoint y: 191, endPoint x: 93, endPoint y: 193, distance: 50.4
click at [93, 193] on div "合作請洽： ✉️ fredchefagent@gmail.com 🔥YouTube Fred吃上癮、Foodaddict美食大人+👇" at bounding box center [120, 192] width 64 height 16
copy span "fredchefagent@gmail.com"
click at [123, 159] on div "https://www.instagram.com/thechef_fred/" at bounding box center [115, 157] width 43 height 5
click at [96, 38] on div "總覽 受眾分析 合作與價值 相似網紅 互動分析 創作內容分析 近三個月" at bounding box center [212, 31] width 268 height 15
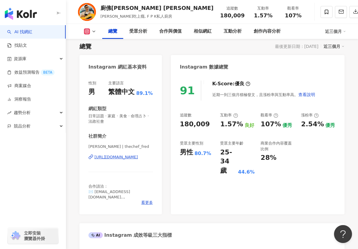
scroll to position [41, 0]
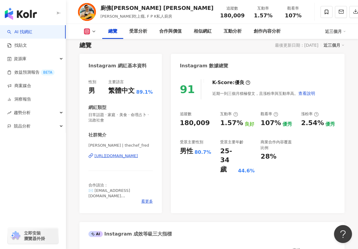
click at [91, 33] on button at bounding box center [90, 31] width 24 height 6
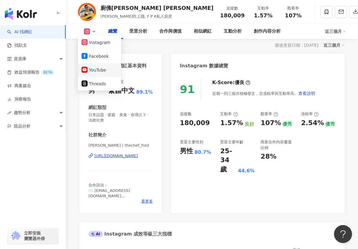
click at [94, 69] on button "YouTube" at bounding box center [100, 70] width 36 height 8
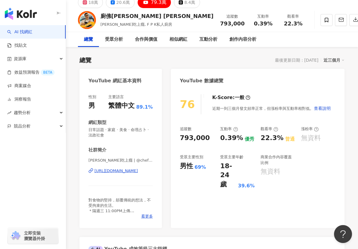
scroll to position [28, 0]
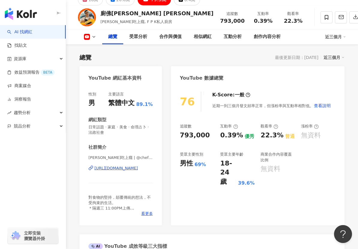
click at [123, 168] on div "https://www.youtube.com/channel/UC5h-QjcoM7g--01aa0F3n4A" at bounding box center [115, 168] width 43 height 5
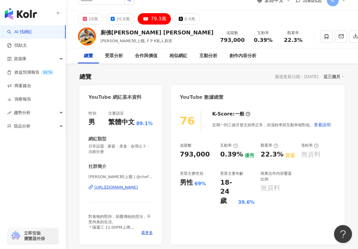
scroll to position [0, 0]
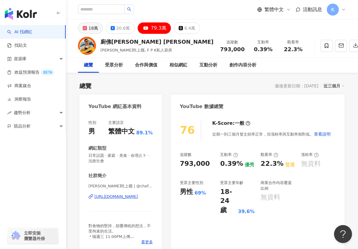
click at [95, 30] on div "18萬" at bounding box center [93, 28] width 10 height 8
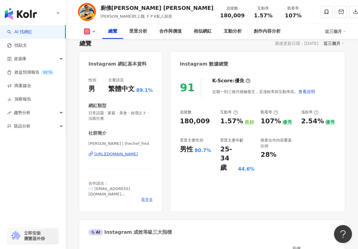
scroll to position [42, 0]
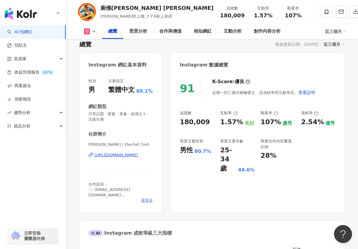
click at [144, 201] on span "看更多" at bounding box center [147, 200] width 12 height 5
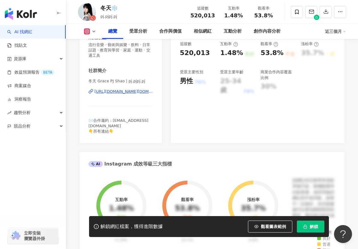
scroll to position [106, 0]
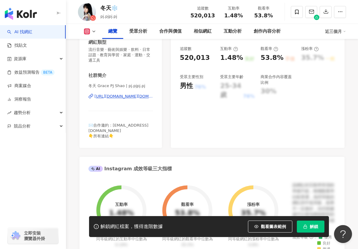
click at [125, 97] on div "[URL][DOMAIN_NAME][DOMAIN_NAME]" at bounding box center [123, 96] width 58 height 5
click at [300, 227] on button "解鎖" at bounding box center [311, 227] width 28 height 12
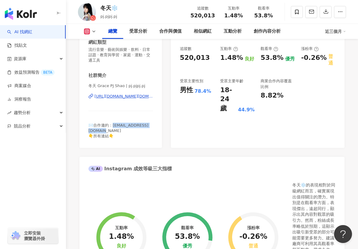
drag, startPoint x: 86, startPoint y: 130, endPoint x: 136, endPoint y: 130, distance: 50.1
click at [136, 130] on div "性別 女 主要語言 繁體中文 94.9% 網紅類型 流行音樂 · 藝術與娛樂 · 飲料 · 日常話題 · 教育與學習 · 家庭 · 運動 · 交通工具 社群簡…" at bounding box center [120, 78] width 82 height 140
copy span "grace9641329@gmail.com"
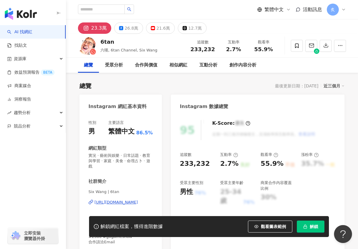
click at [124, 200] on div "https://www.instagram.com/6tan/" at bounding box center [115, 202] width 43 height 5
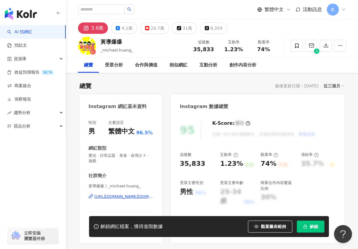
click at [115, 196] on div "[URL][DOMAIN_NAME][DOMAIN_NAME]" at bounding box center [123, 196] width 58 height 5
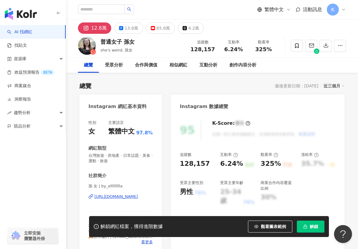
click at [131, 195] on div "[URL][DOMAIN_NAME]" at bounding box center [115, 196] width 43 height 5
click at [152, 28] on button "65.8萬" at bounding box center [160, 27] width 29 height 11
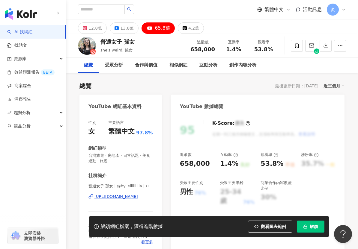
click at [111, 198] on div "https://www.youtube.com/channel/UCEbGJMxfB-qMRTdIjUXhw4w" at bounding box center [115, 196] width 43 height 5
click at [298, 223] on button "解鎖" at bounding box center [311, 227] width 28 height 12
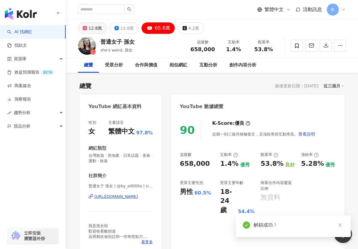
click at [96, 30] on div "12.8萬" at bounding box center [94, 28] width 13 height 8
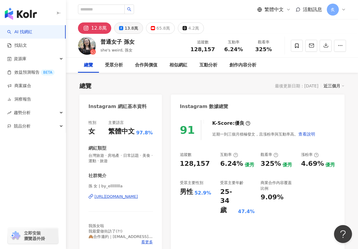
click at [130, 29] on div "13.8萬" at bounding box center [131, 28] width 13 height 8
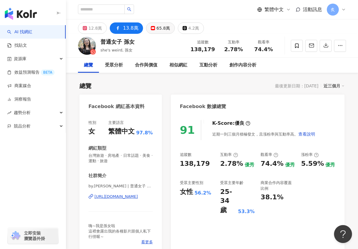
click at [153, 28] on button "65.8萬" at bounding box center [160, 27] width 29 height 11
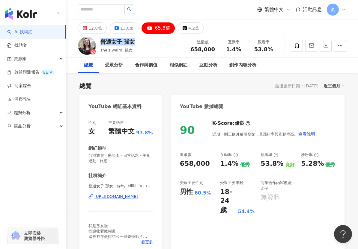
drag, startPoint x: 134, startPoint y: 42, endPoint x: 101, endPoint y: 43, distance: 33.6
click at [101, 43] on div "普通女子 孫女 she's weird, 孫女 追蹤數 658,000 互動率 1.4% 觀看率 53.8%" at bounding box center [212, 46] width 292 height 24
copy div "普通女子 孫女"
click at [123, 198] on div "https://www.youtube.com/channel/UCEbGJMxfB-qMRTdIjUXhw4w" at bounding box center [115, 196] width 43 height 5
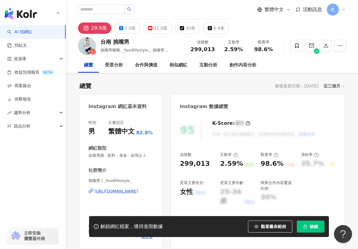
click at [108, 191] on div "https://www.instagram.com/_foodlifestyle_/" at bounding box center [115, 191] width 43 height 5
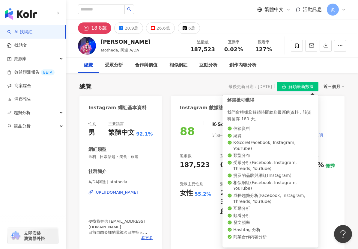
click at [298, 87] on span "解鎖最新數據" at bounding box center [300, 87] width 25 height 10
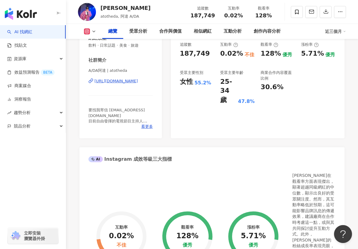
scroll to position [107, 0]
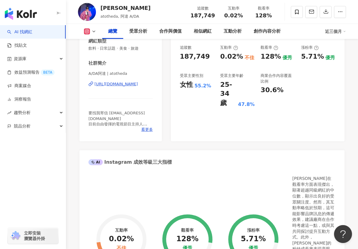
click at [133, 85] on div "[URL][DOMAIN_NAME]" at bounding box center [115, 84] width 43 height 5
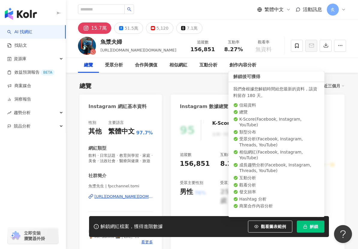
click at [304, 228] on icon "button" at bounding box center [305, 227] width 4 height 4
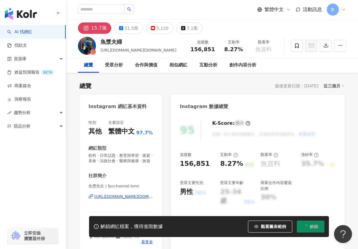
click at [134, 195] on div "https://www.instagram.com/fpcchannel.tomi/" at bounding box center [123, 196] width 58 height 5
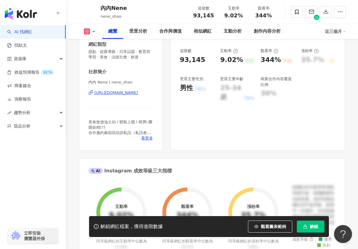
scroll to position [94, 0]
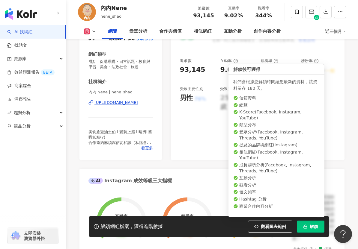
click at [306, 229] on icon "button" at bounding box center [305, 227] width 4 height 4
drag, startPoint x: 285, startPoint y: 173, endPoint x: 264, endPoint y: 186, distance: 24.9
click at [264, 186] on ul "信箱資料 總覽 K-Score ( Facebook, Instagram, YouTube ) 類型分布 受眾分析 ( Facebook, Instagra…" at bounding box center [276, 152] width 86 height 114
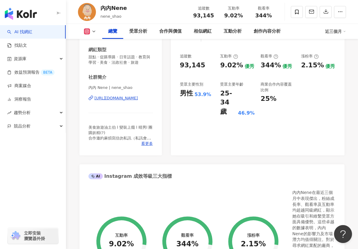
scroll to position [90, 0]
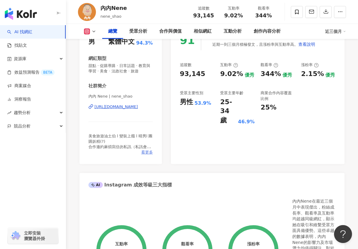
click at [149, 151] on span "看更多" at bounding box center [147, 152] width 12 height 5
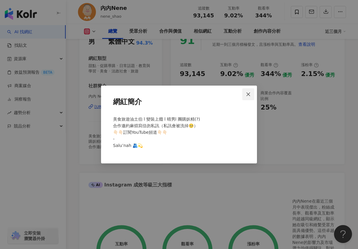
click at [247, 92] on icon "close" at bounding box center [248, 94] width 4 height 4
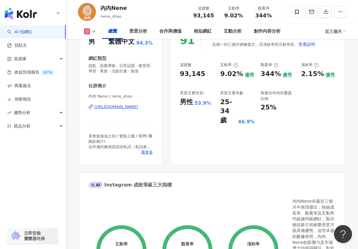
click at [117, 109] on div "https://www.instagram.com/nene_shao/" at bounding box center [115, 106] width 43 height 5
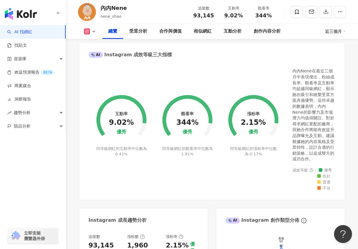
scroll to position [109, 0]
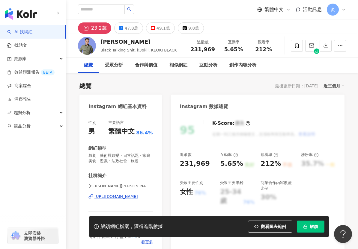
click at [105, 197] on div "[URL][DOMAIN_NAME]" at bounding box center [115, 196] width 43 height 5
click at [160, 25] on div "49.1萬" at bounding box center [162, 28] width 13 height 8
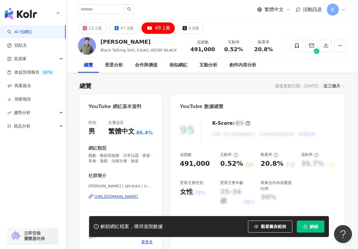
click at [104, 199] on div "[URL][DOMAIN_NAME]" at bounding box center [115, 196] width 43 height 5
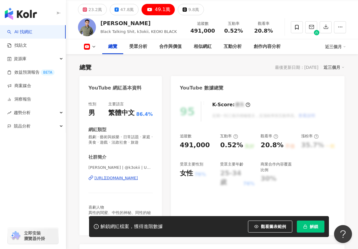
scroll to position [38, 0]
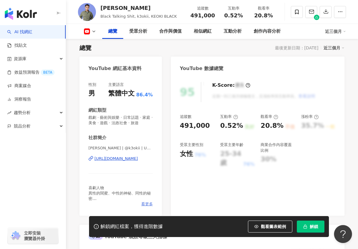
click at [146, 202] on span "看更多" at bounding box center [147, 204] width 12 height 5
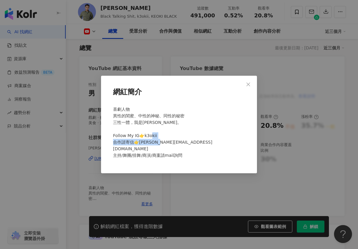
drag, startPoint x: 138, startPoint y: 145, endPoint x: 185, endPoint y: 145, distance: 47.7
click at [187, 145] on div "喜劇人物 異性的閨蜜、中性的神秘、同性的秘密 三性一體，我是薛薛。 Follow My IG👉k3okii 合作請寄信👉amy@aecm-studio.com…" at bounding box center [179, 135] width 137 height 63
copy span "y@aecm-studio.com 主"
click at [91, 152] on div "網紅簡介 喜劇人物 異性的閨蜜、中性的神秘、同性的秘密 三性一體，我是薛薛。 Follow My IG👉k3okii 合作請寄信👉amy@aecm-studi…" at bounding box center [179, 124] width 358 height 249
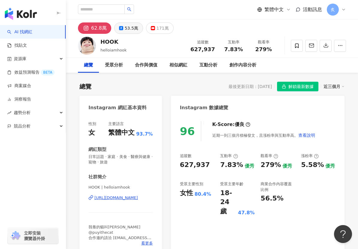
click at [126, 28] on div "53.5萬" at bounding box center [131, 28] width 13 height 8
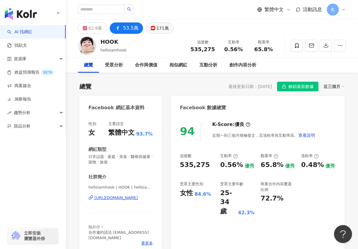
click at [156, 28] on div "171萬" at bounding box center [162, 28] width 12 height 8
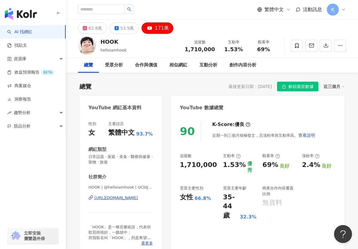
click at [32, 34] on link "AI 找網紅" at bounding box center [19, 32] width 25 height 6
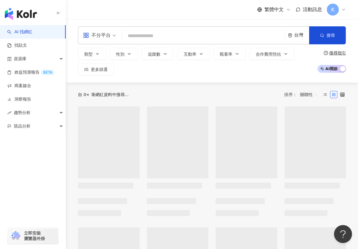
click at [135, 37] on input "search" at bounding box center [203, 35] width 158 height 11
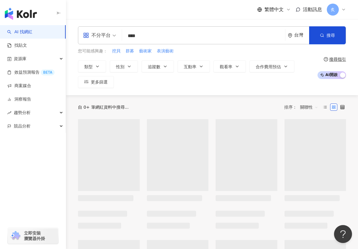
type input "**"
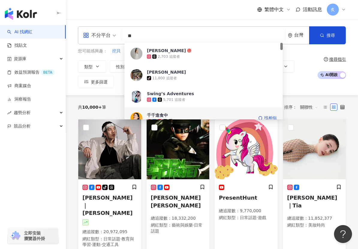
click at [151, 114] on div "千千進食中" at bounding box center [157, 115] width 21 height 6
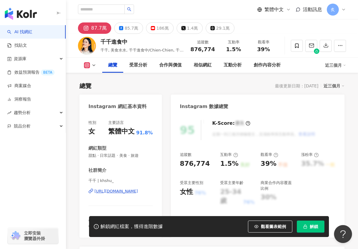
scroll to position [45, 0]
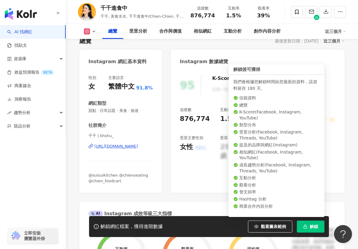
click at [310, 225] on span "解鎖" at bounding box center [314, 227] width 8 height 5
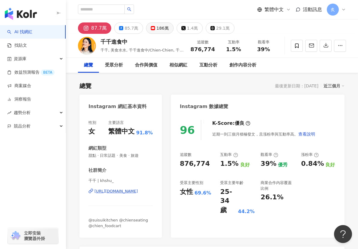
click at [156, 28] on div "186萬" at bounding box center [162, 28] width 12 height 8
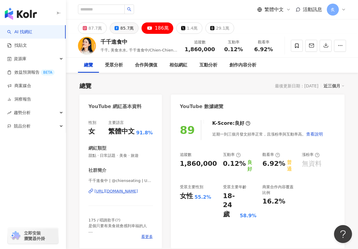
click at [127, 25] on div "85.7萬" at bounding box center [126, 28] width 13 height 8
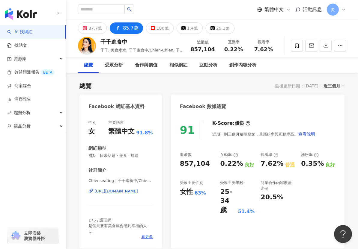
click at [17, 30] on link "AI 找網紅" at bounding box center [19, 32] width 25 height 6
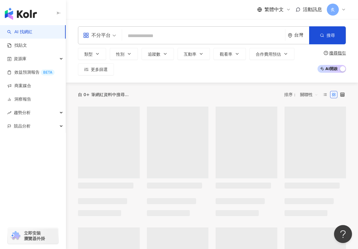
click at [128, 38] on input "search" at bounding box center [203, 35] width 158 height 11
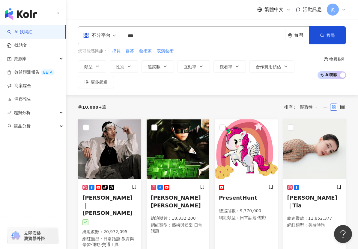
type input "***"
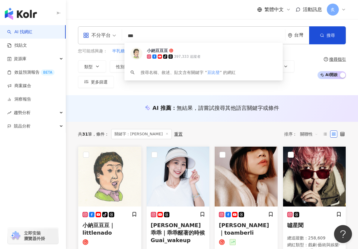
click at [109, 172] on img at bounding box center [109, 177] width 63 height 60
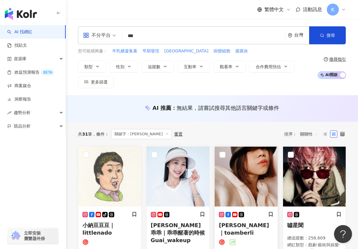
click at [242, 168] on img at bounding box center [246, 177] width 63 height 60
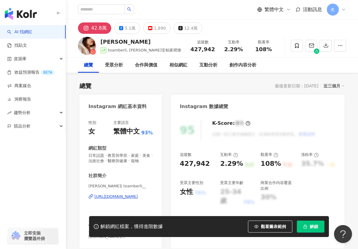
click at [314, 229] on span "解鎖" at bounding box center [314, 227] width 8 height 5
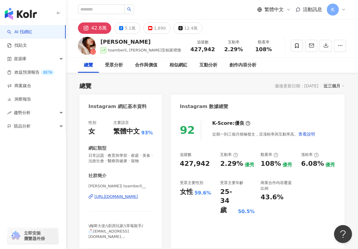
click at [28, 31] on link "AI 找網紅" at bounding box center [19, 32] width 25 height 6
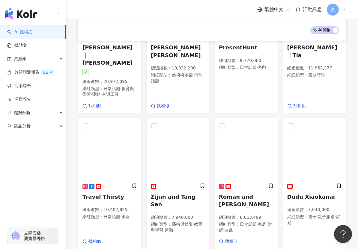
scroll to position [198, 0]
